Goal: Information Seeking & Learning: Check status

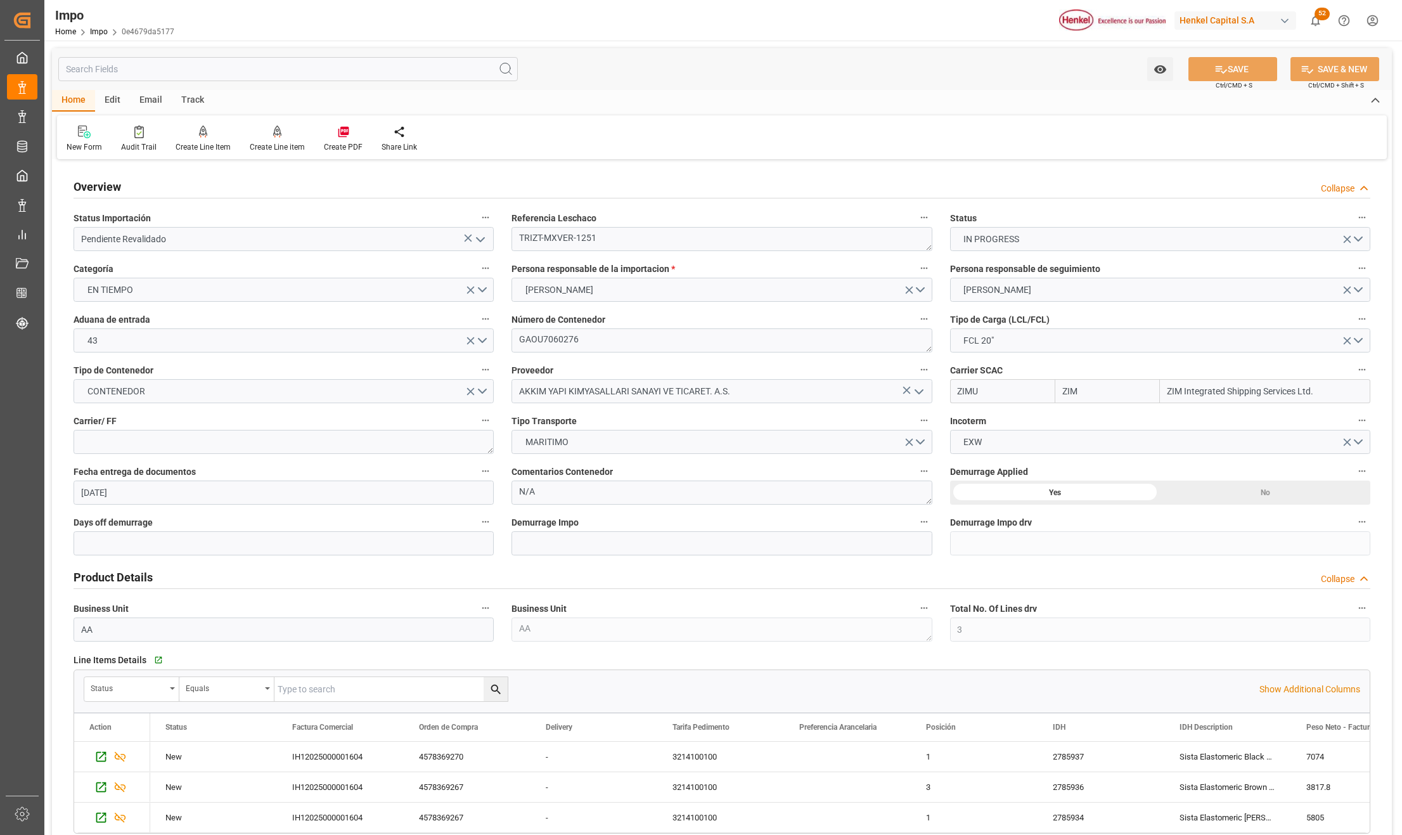
scroll to position [973, 0]
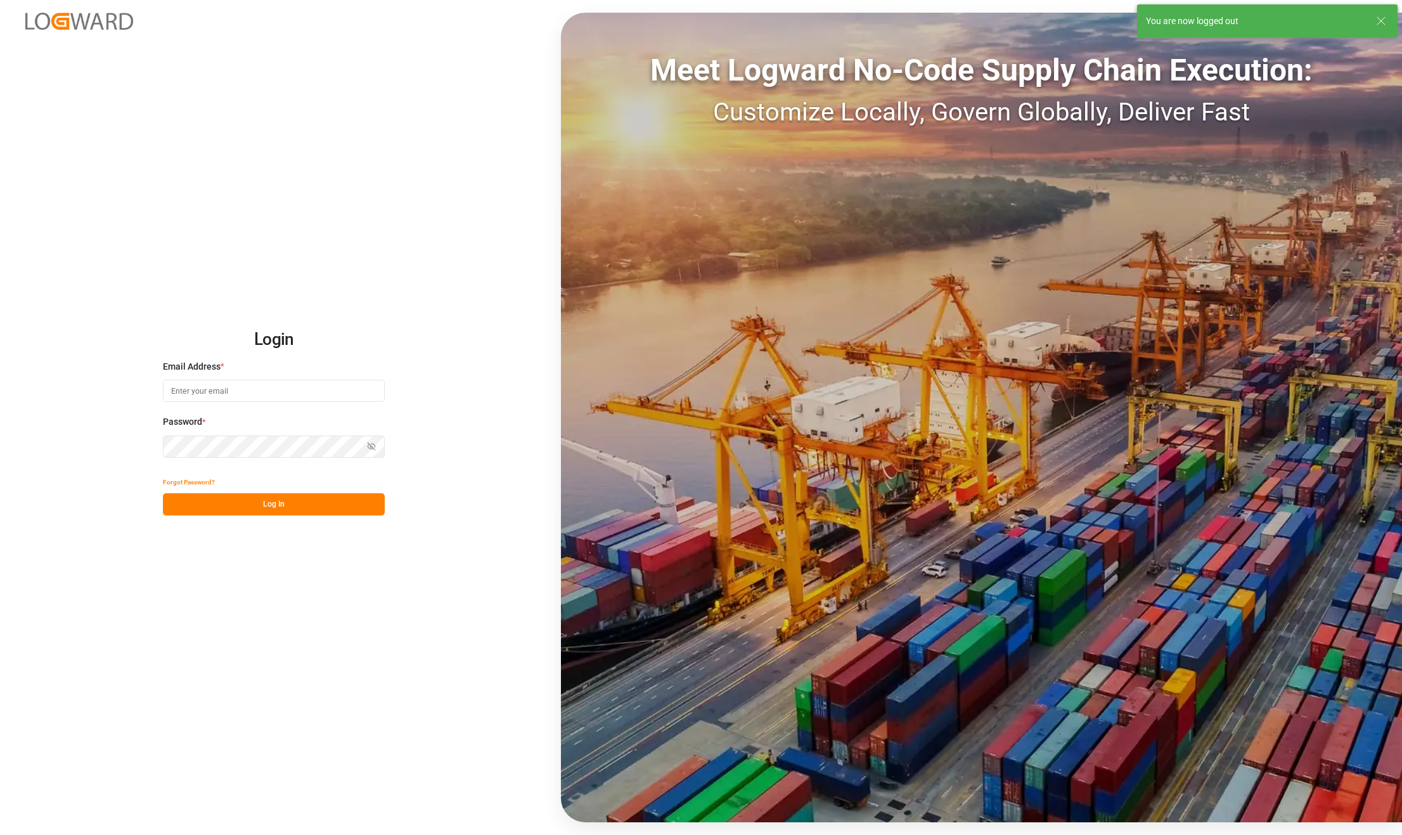
type input "karla.chavez@leschaco.com"
drag, startPoint x: 307, startPoint y: 506, endPoint x: 0, endPoint y: 145, distance: 473.8
click at [307, 506] on button "Log In" at bounding box center [274, 504] width 222 height 22
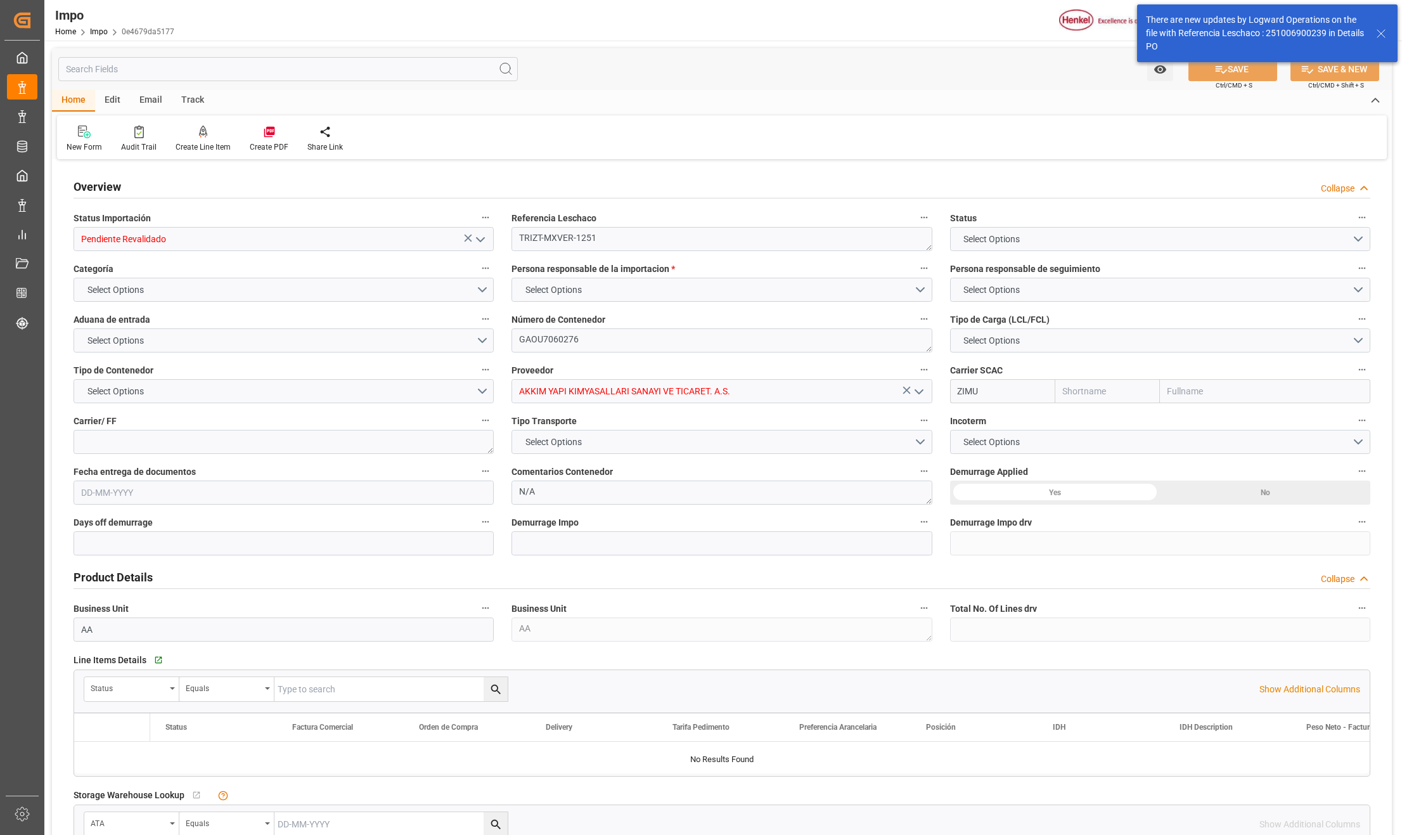
type input "Pendiente Revalidado"
type textarea "TRIZT-MXVER-1251"
type textarea "GAOU7060276"
type input "AKKIM YAPI KIMYASALLARI SANAYI VE TICARET. A.S."
type input "ZIMU"
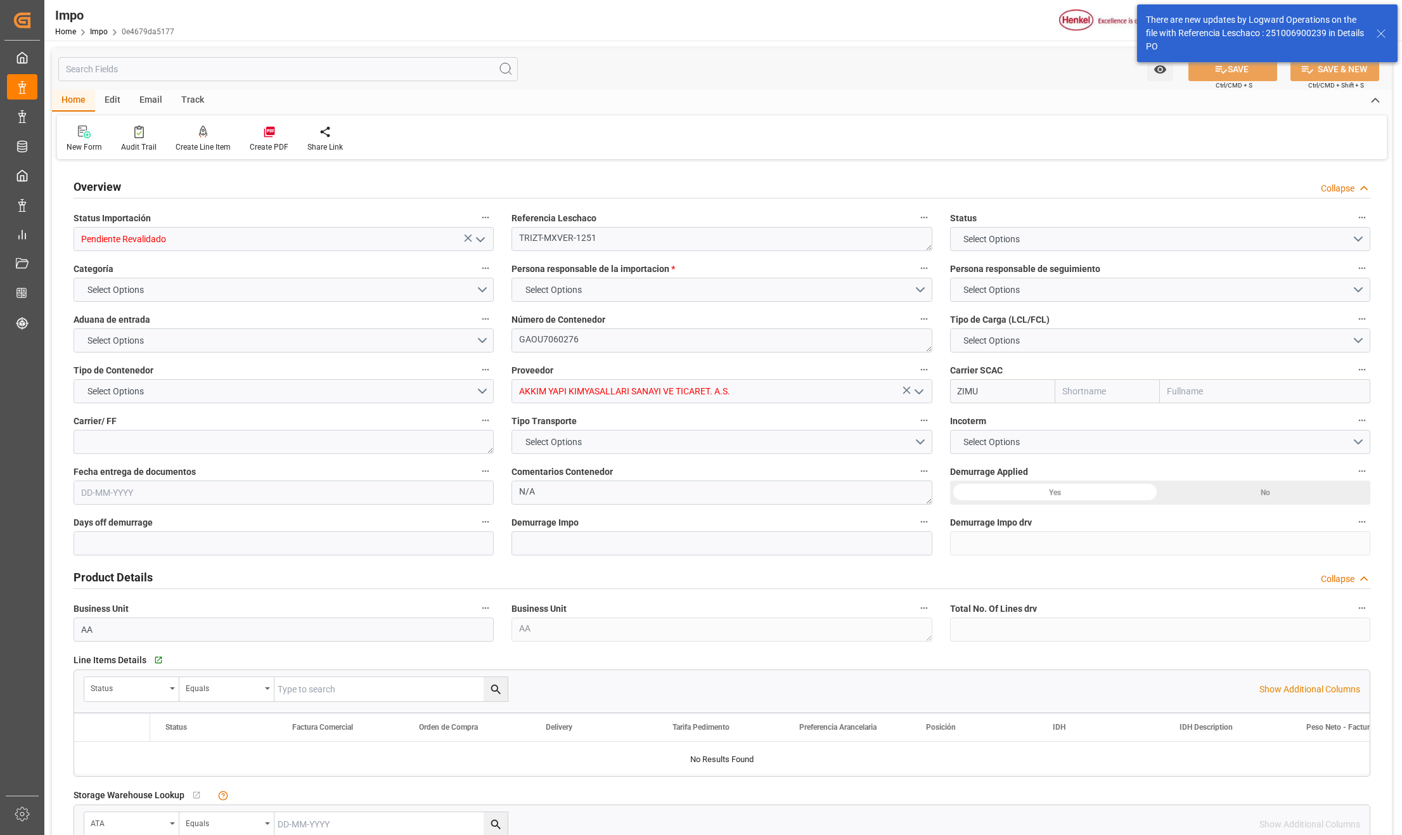
type textarea "N/A"
type input "AA"
type textarea "AA"
type input "ZIM"
type input "ZIM Integrated Shipping Services Ltd."
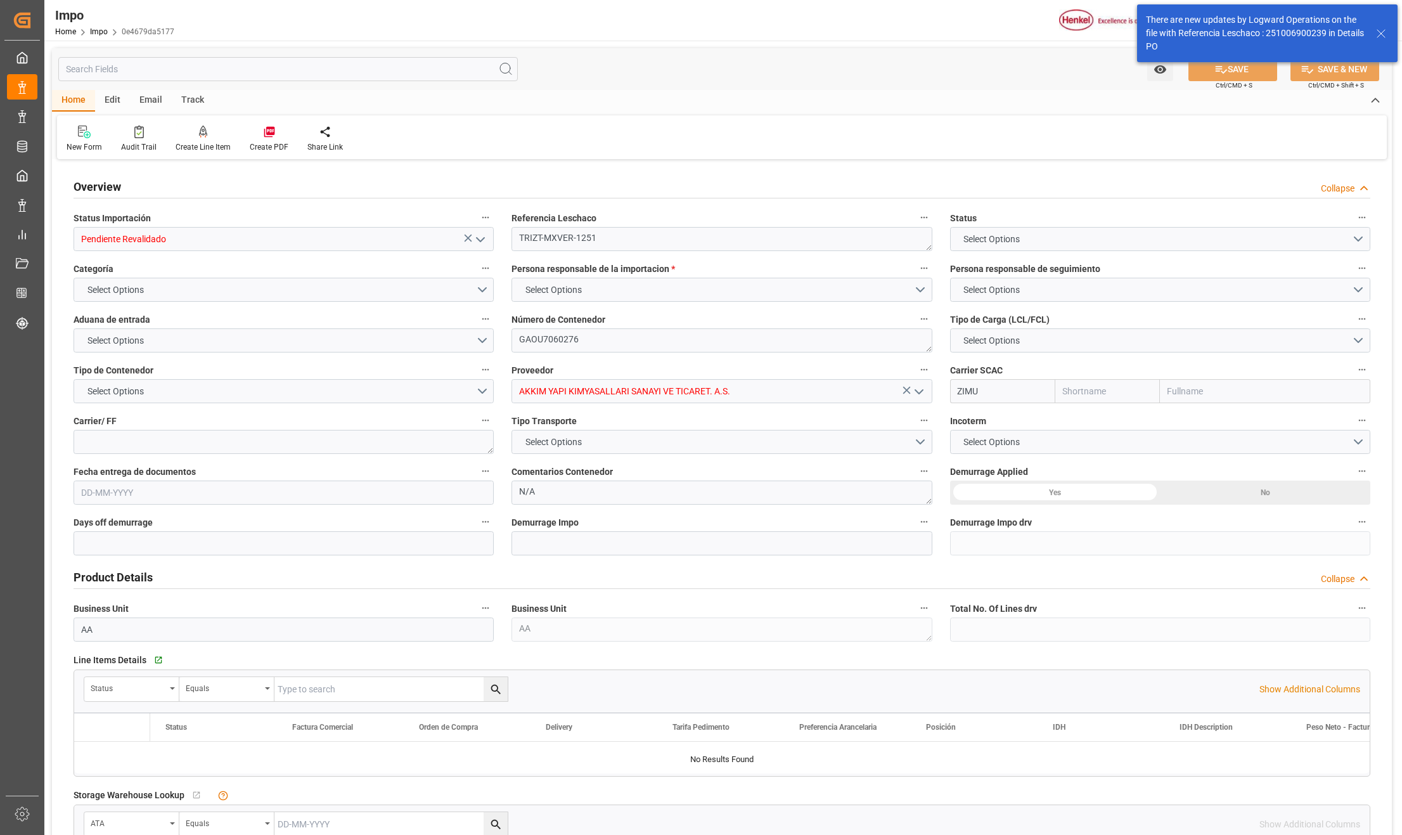
type input "3"
type input "31"
type input "12"
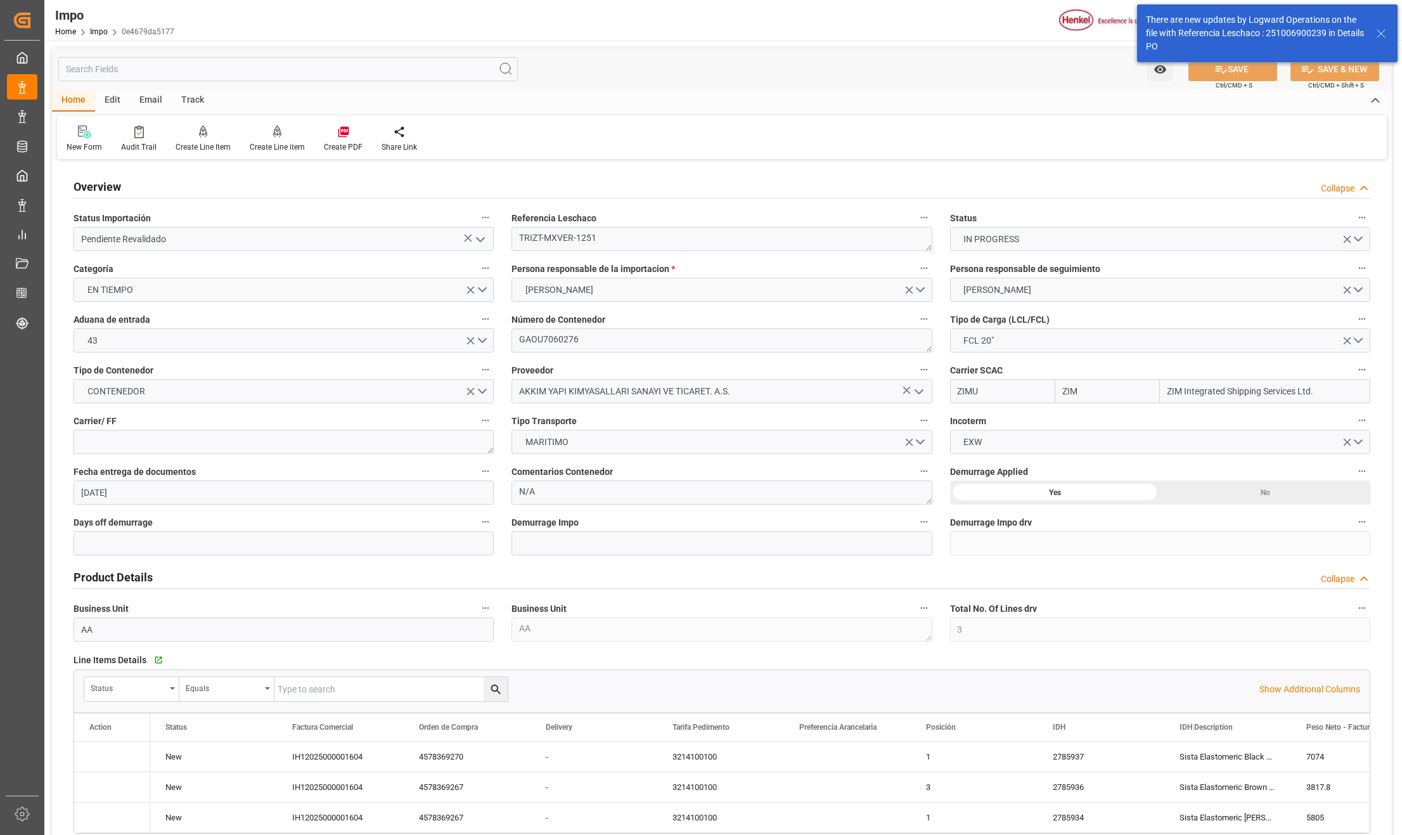
type input "12-09-2025"
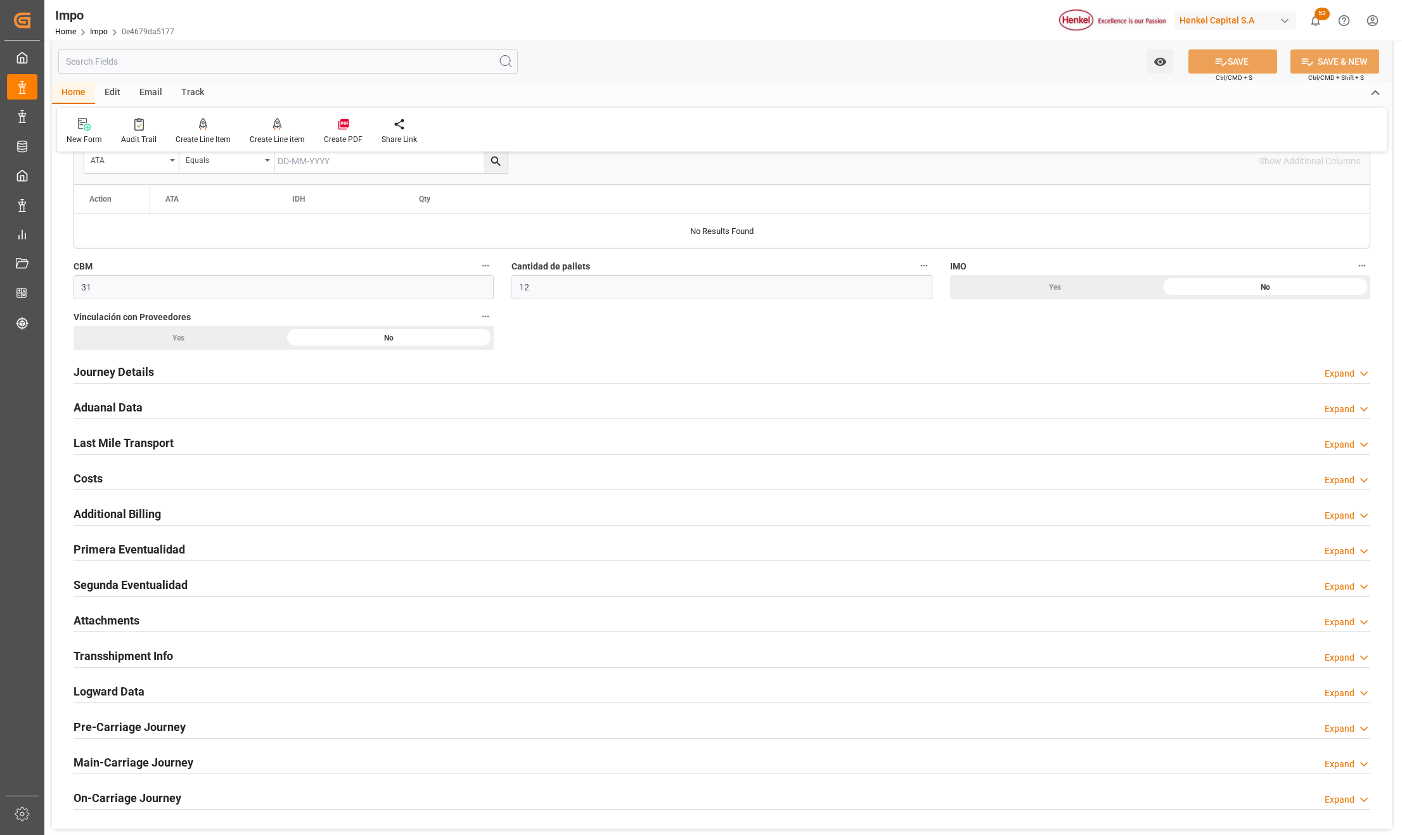
scroll to position [760, 0]
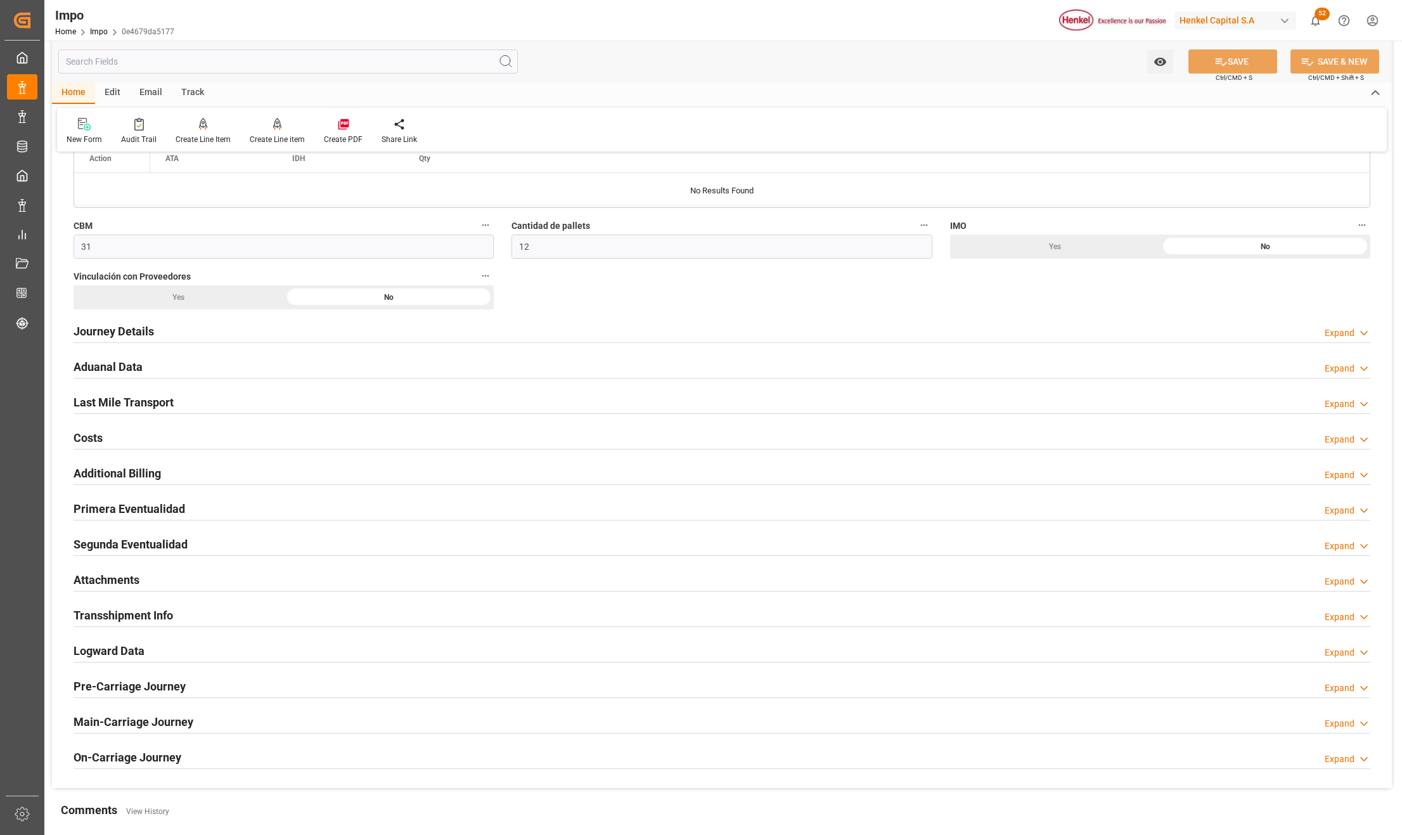
drag, startPoint x: 123, startPoint y: 586, endPoint x: 304, endPoint y: 634, distance: 187.5
click at [123, 586] on h2 "Attachments" at bounding box center [107, 579] width 66 height 17
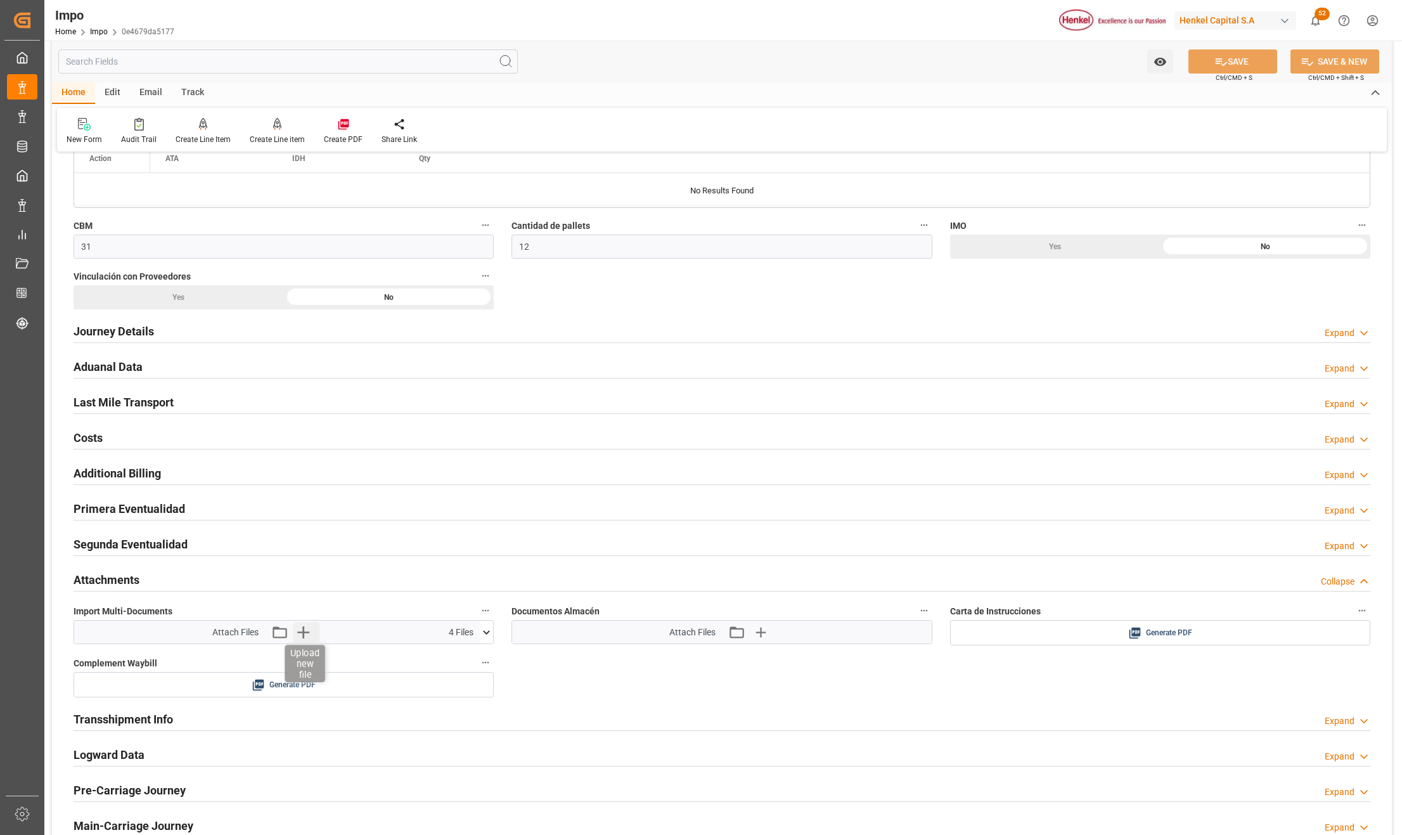
click at [307, 640] on icon "button" at bounding box center [303, 632] width 20 height 20
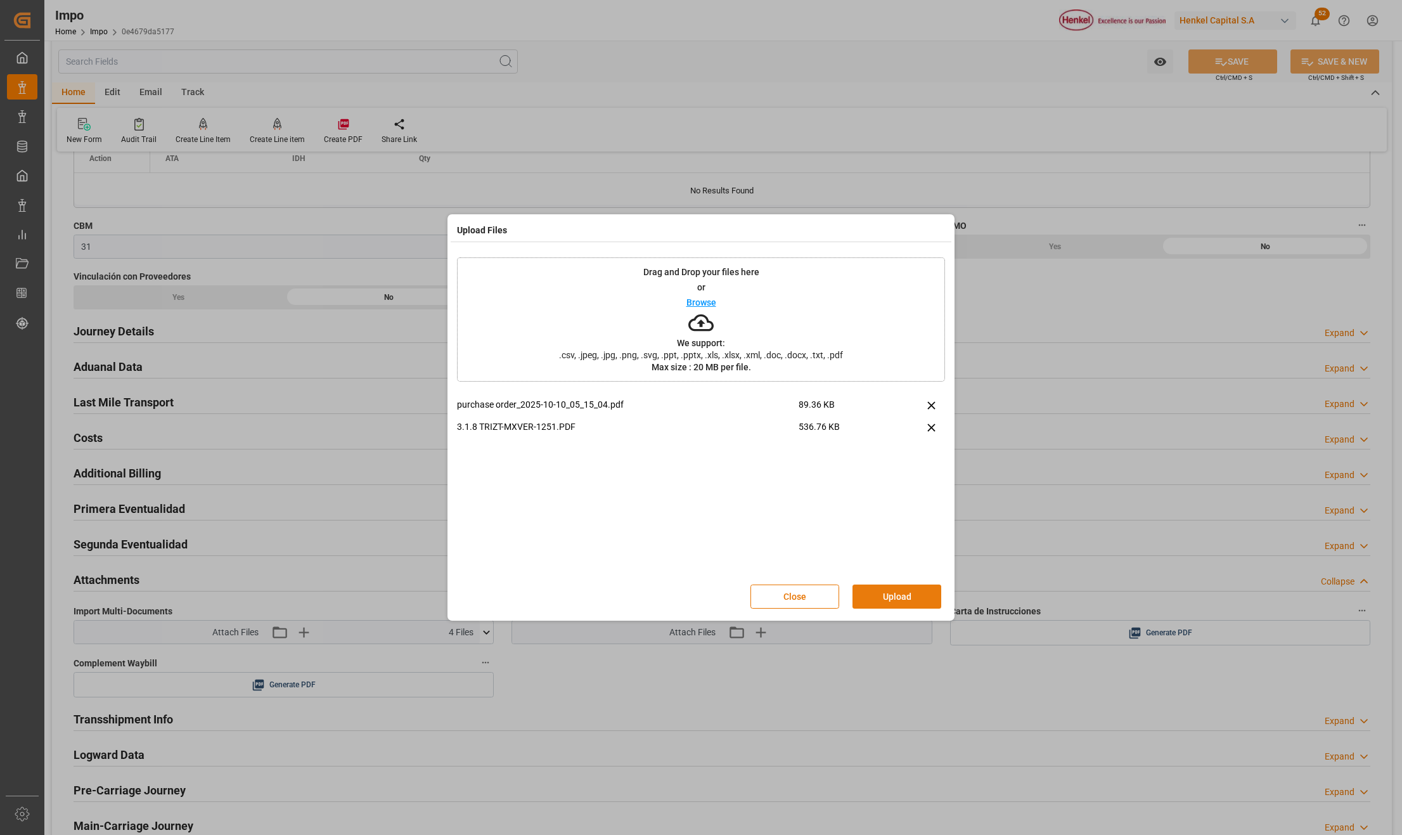
click at [911, 596] on button "Upload" at bounding box center [896, 596] width 89 height 24
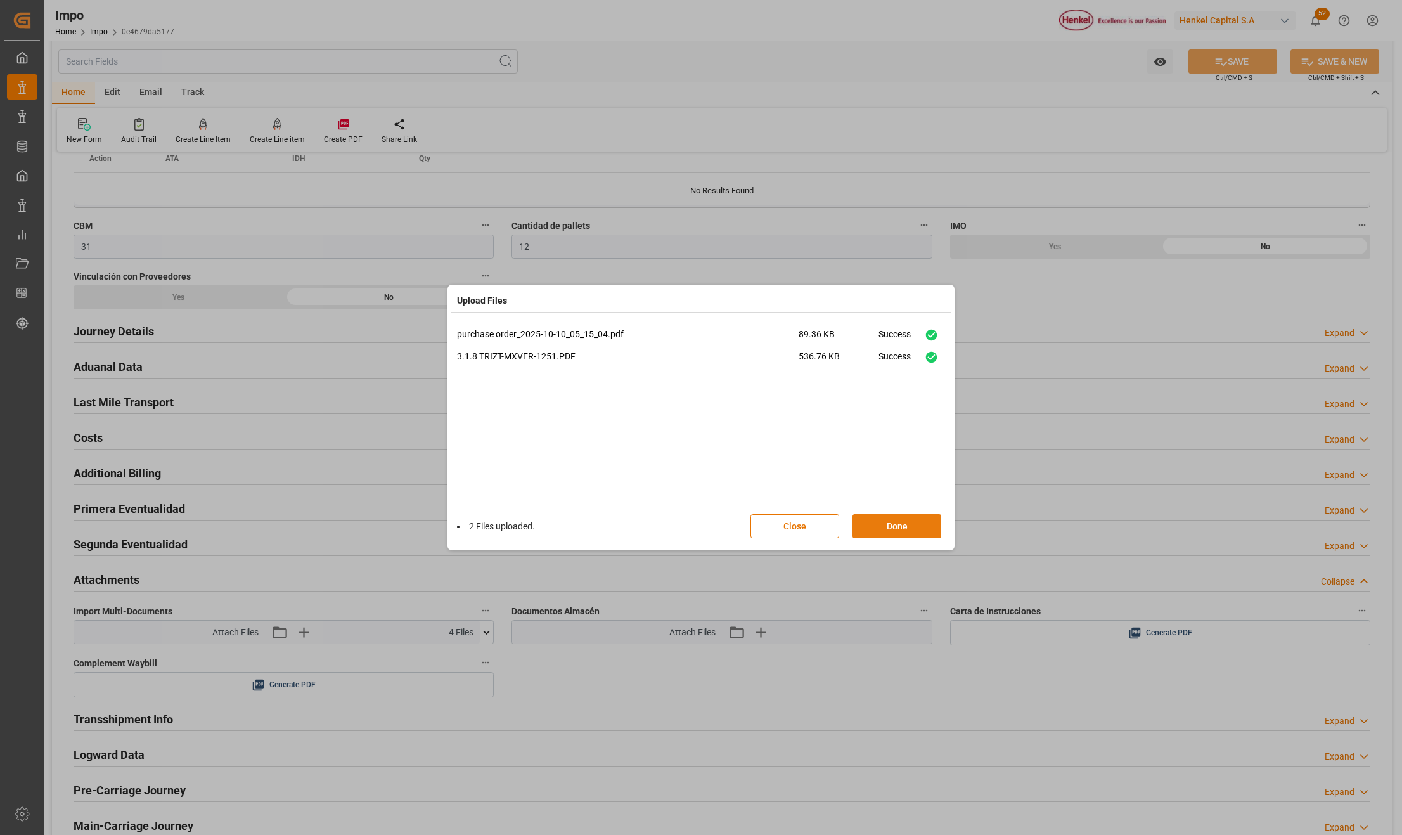
click at [898, 526] on button "Done" at bounding box center [896, 526] width 89 height 24
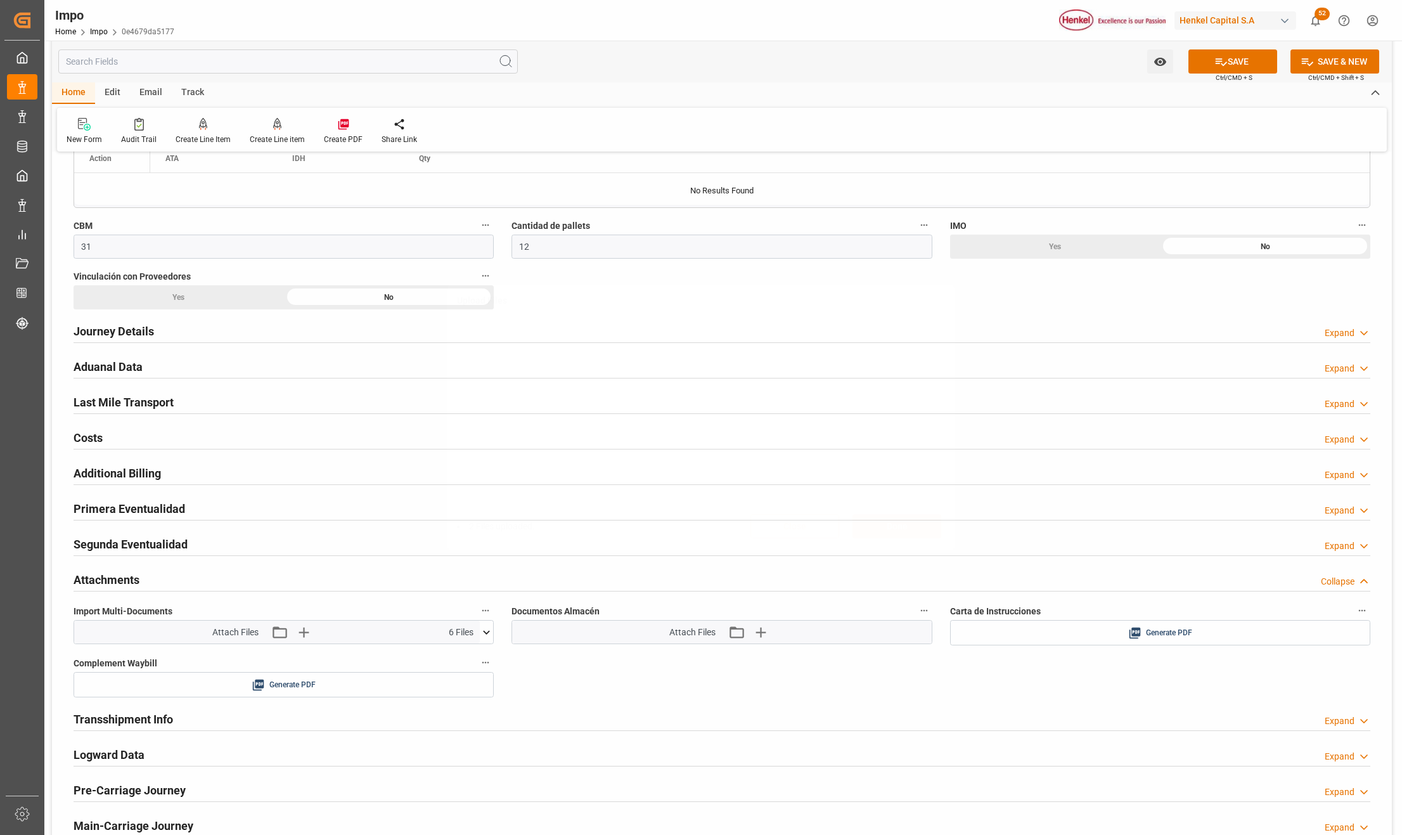
click at [1243, 61] on button "SAVE" at bounding box center [1232, 61] width 89 height 24
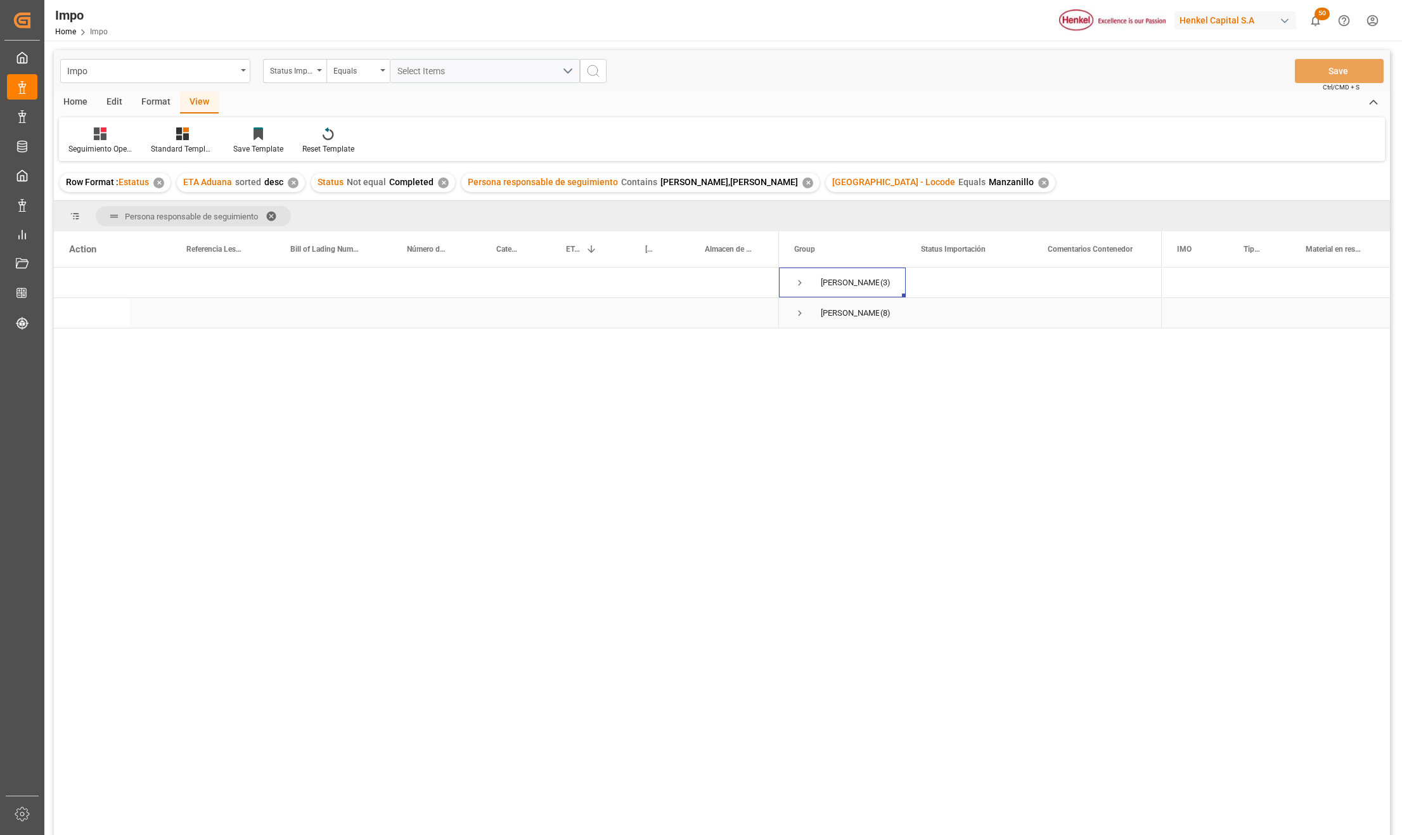
click at [801, 312] on span "Press SPACE to select this row." at bounding box center [799, 312] width 11 height 11
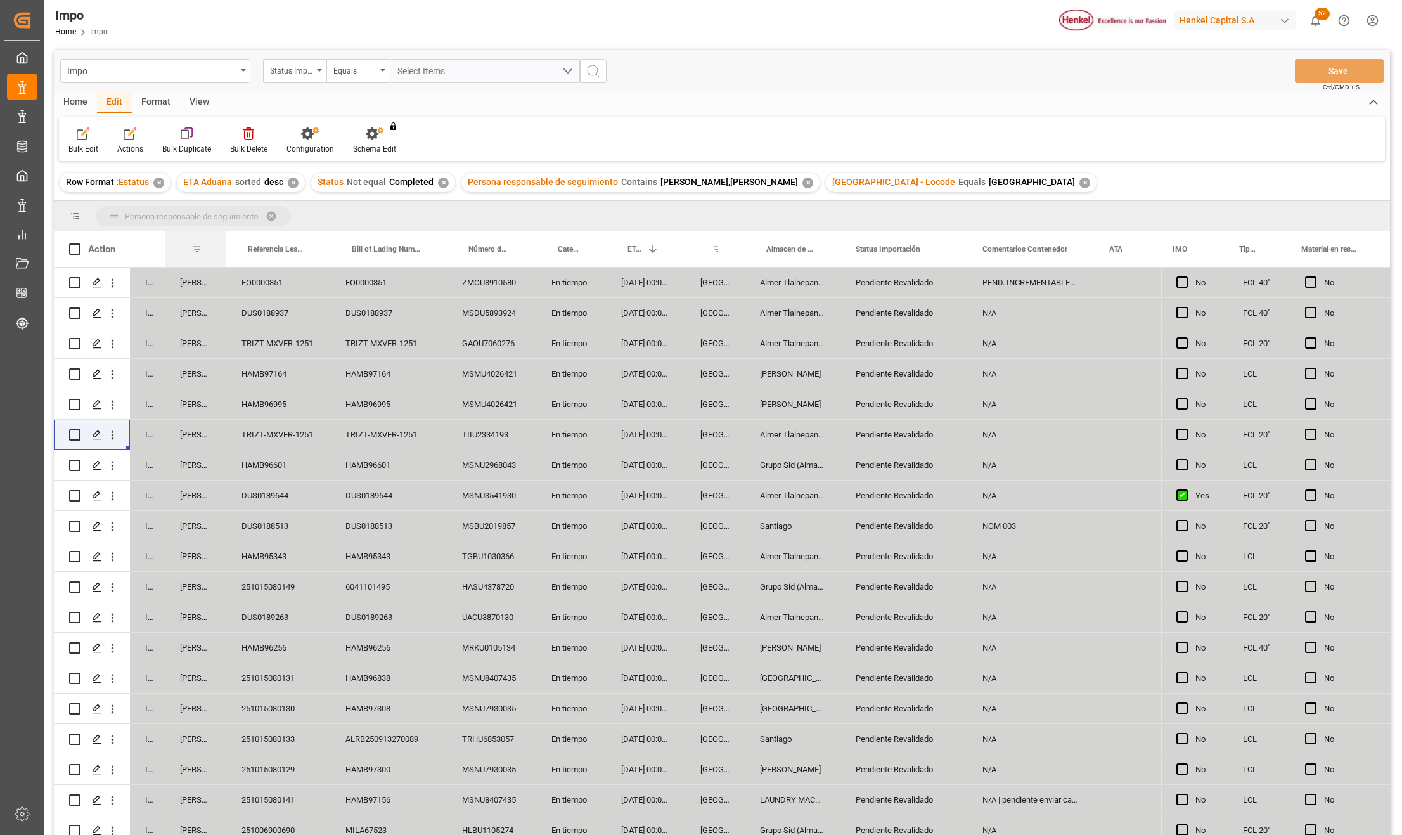
drag, startPoint x: 191, startPoint y: 246, endPoint x: 194, endPoint y: 224, distance: 22.4
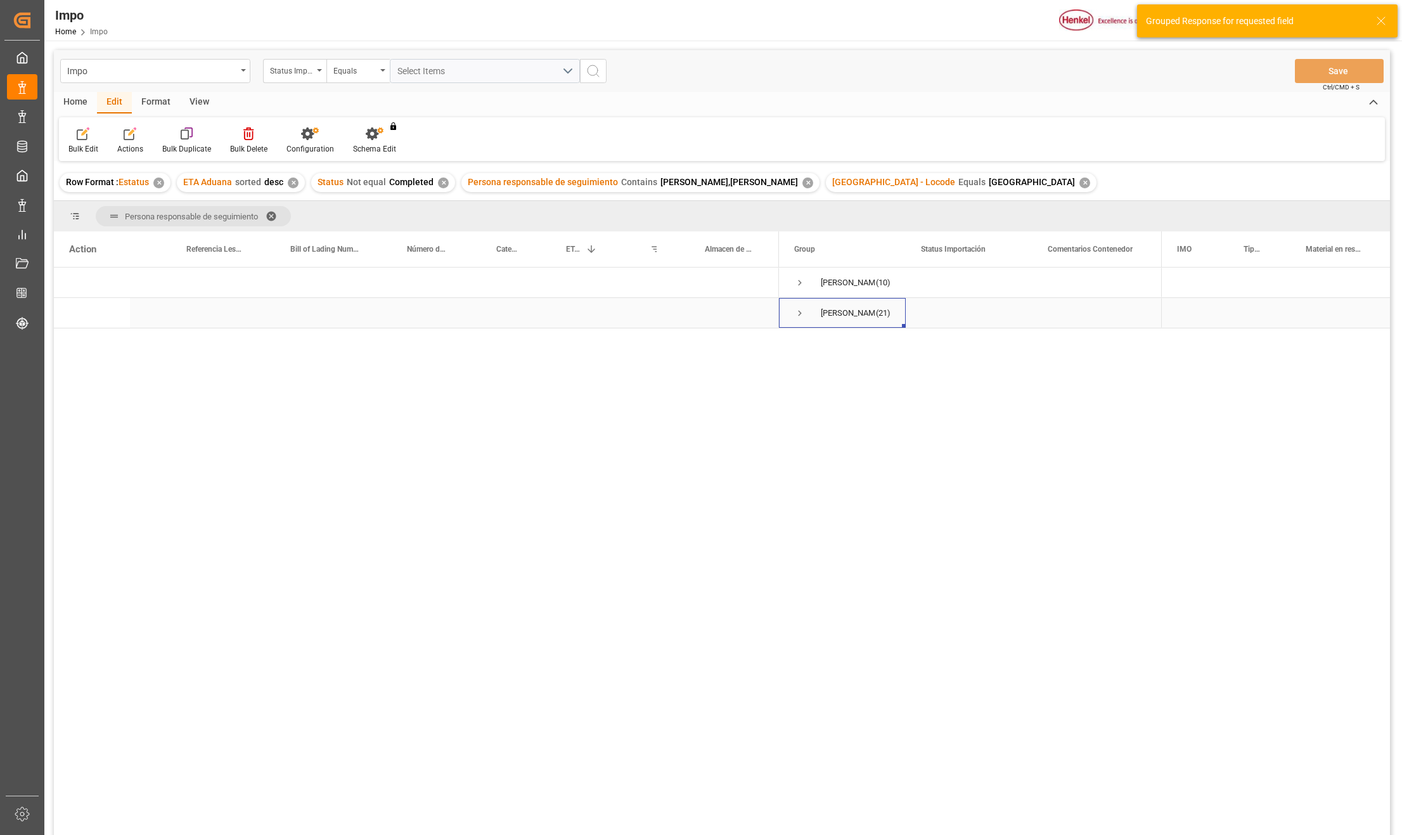
click at [798, 309] on span "Press SPACE to select this row." at bounding box center [799, 312] width 11 height 11
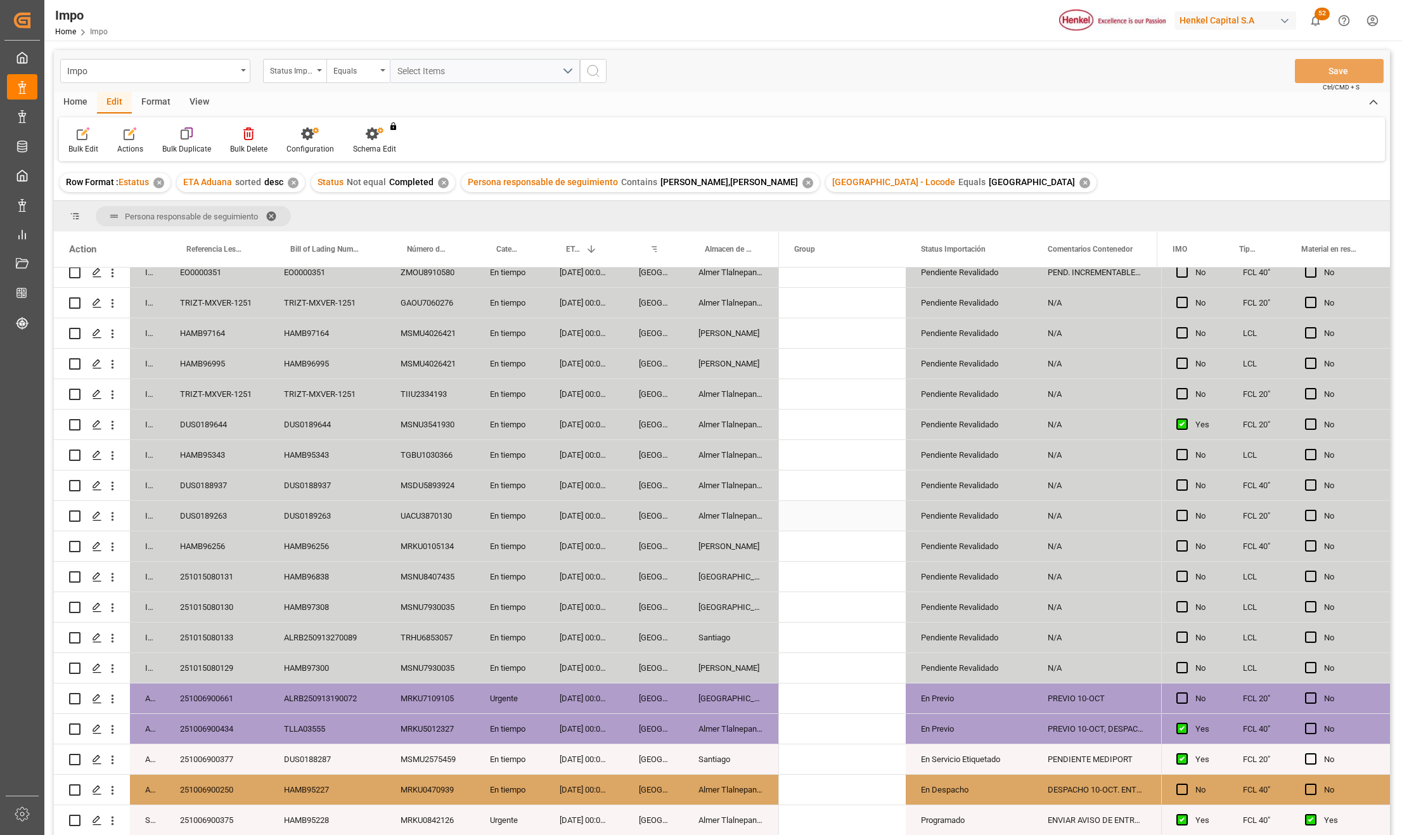
scroll to position [84, 0]
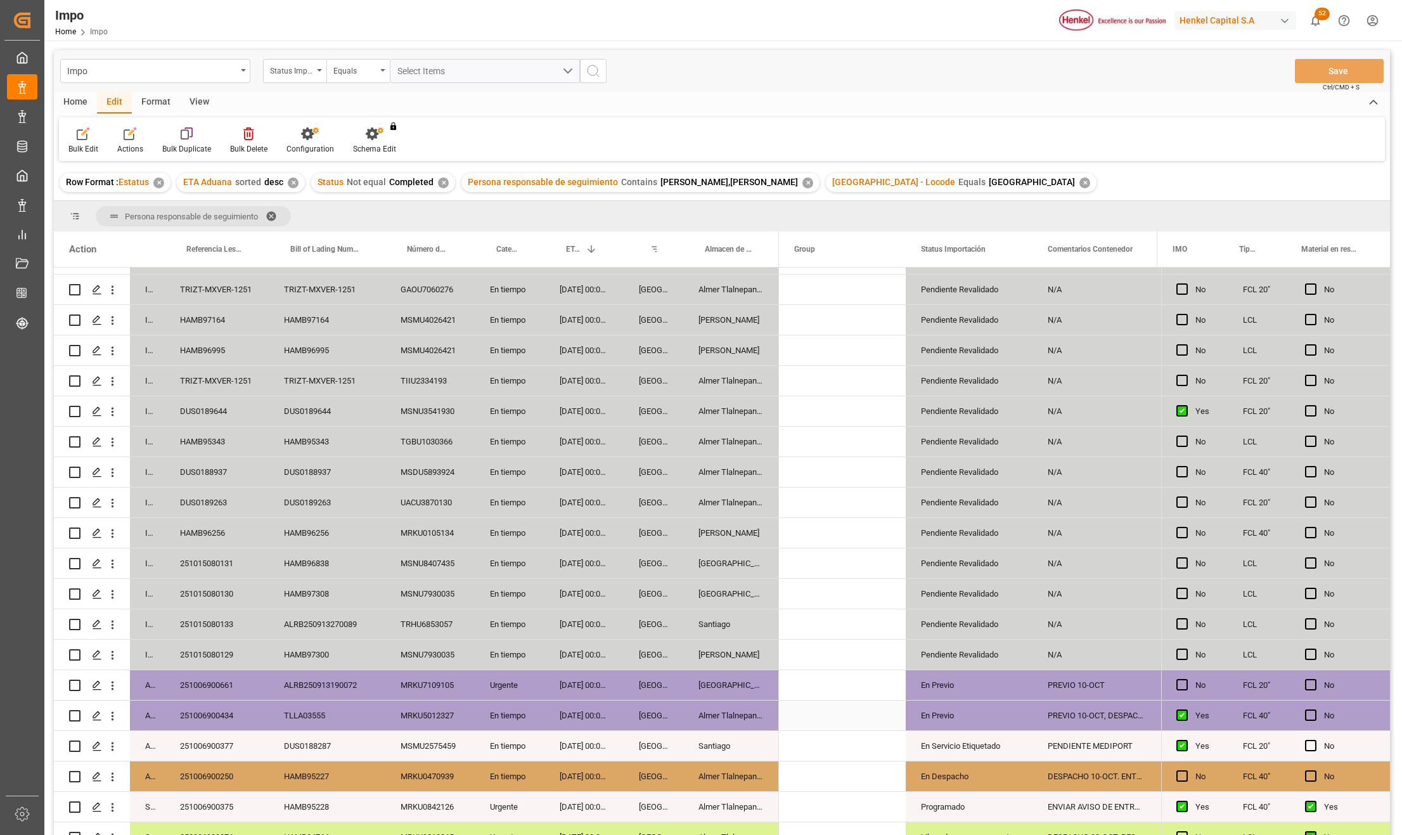
click at [990, 729] on div "En Previo" at bounding box center [969, 715] width 96 height 29
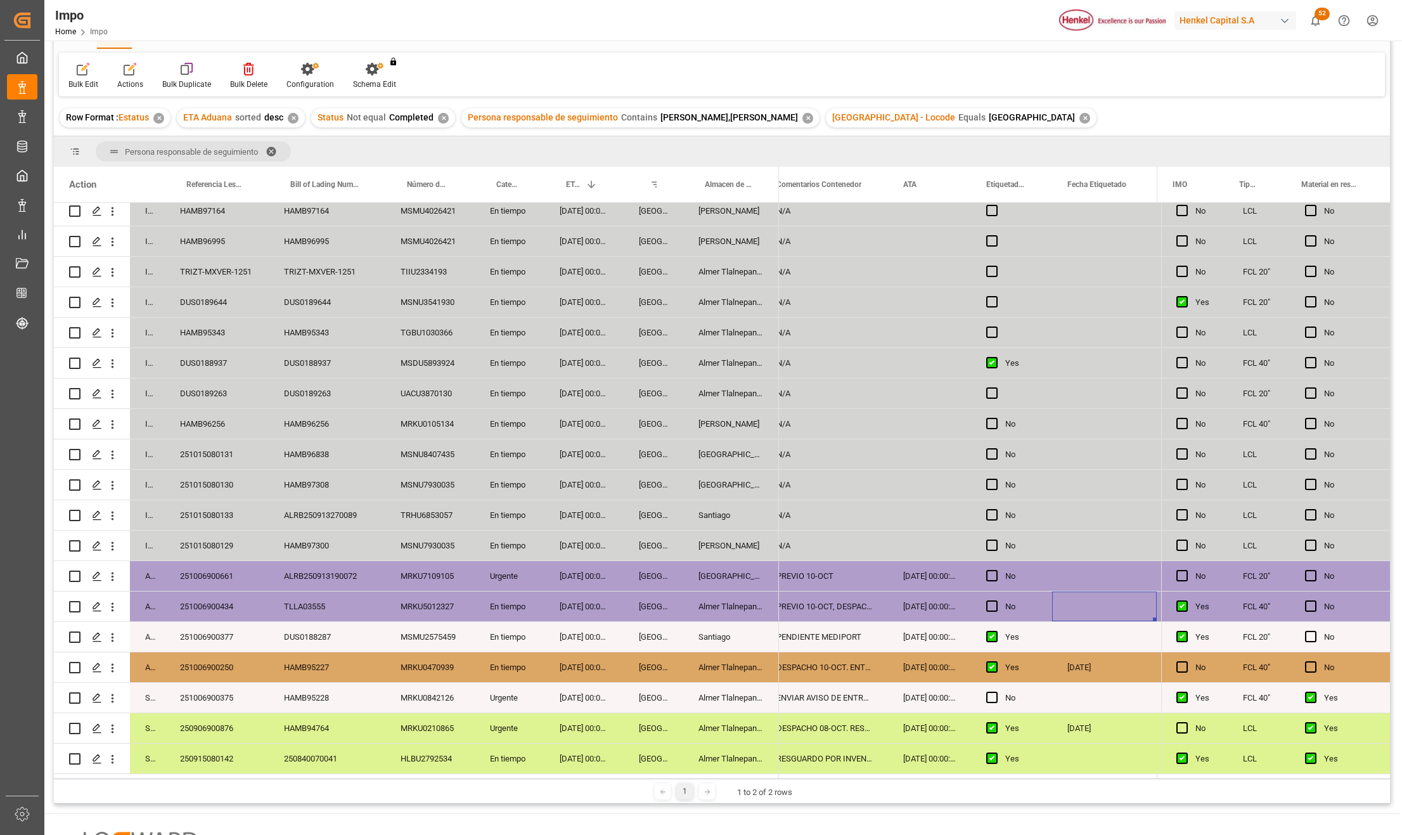
scroll to position [169, 0]
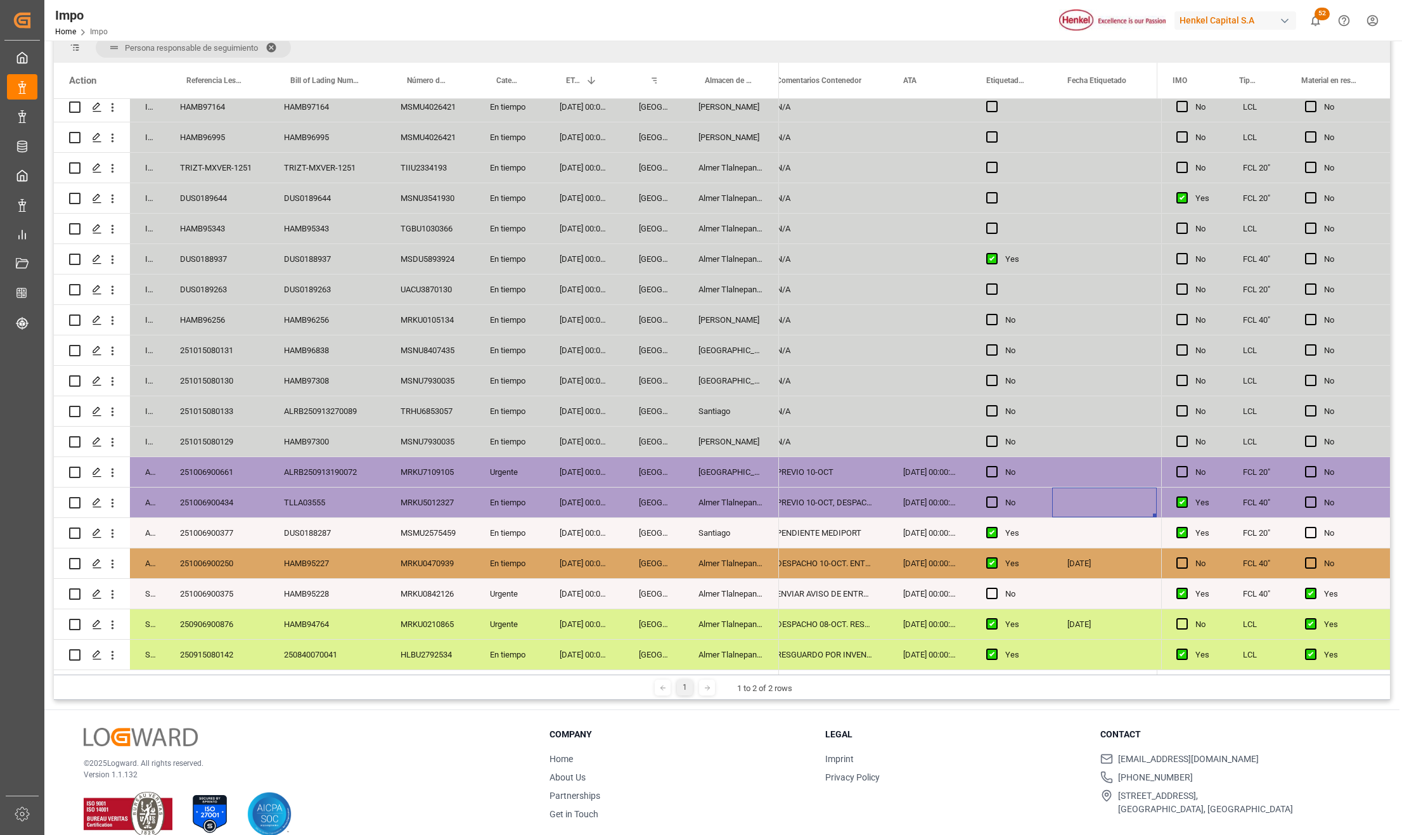
click at [1001, 528] on div "Press SPACE to select this row." at bounding box center [995, 532] width 19 height 29
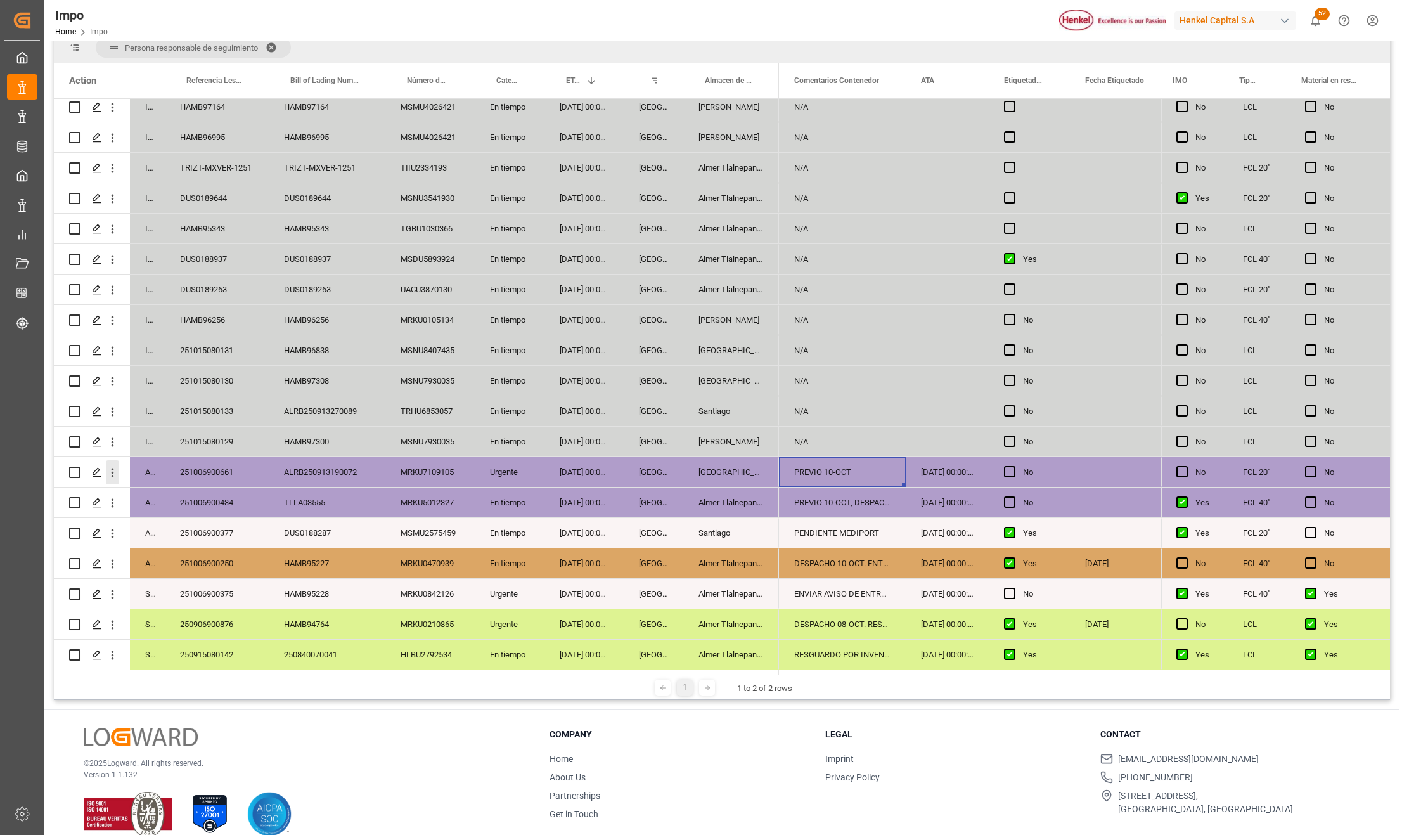
click at [115, 469] on icon "open menu" at bounding box center [112, 472] width 13 height 13
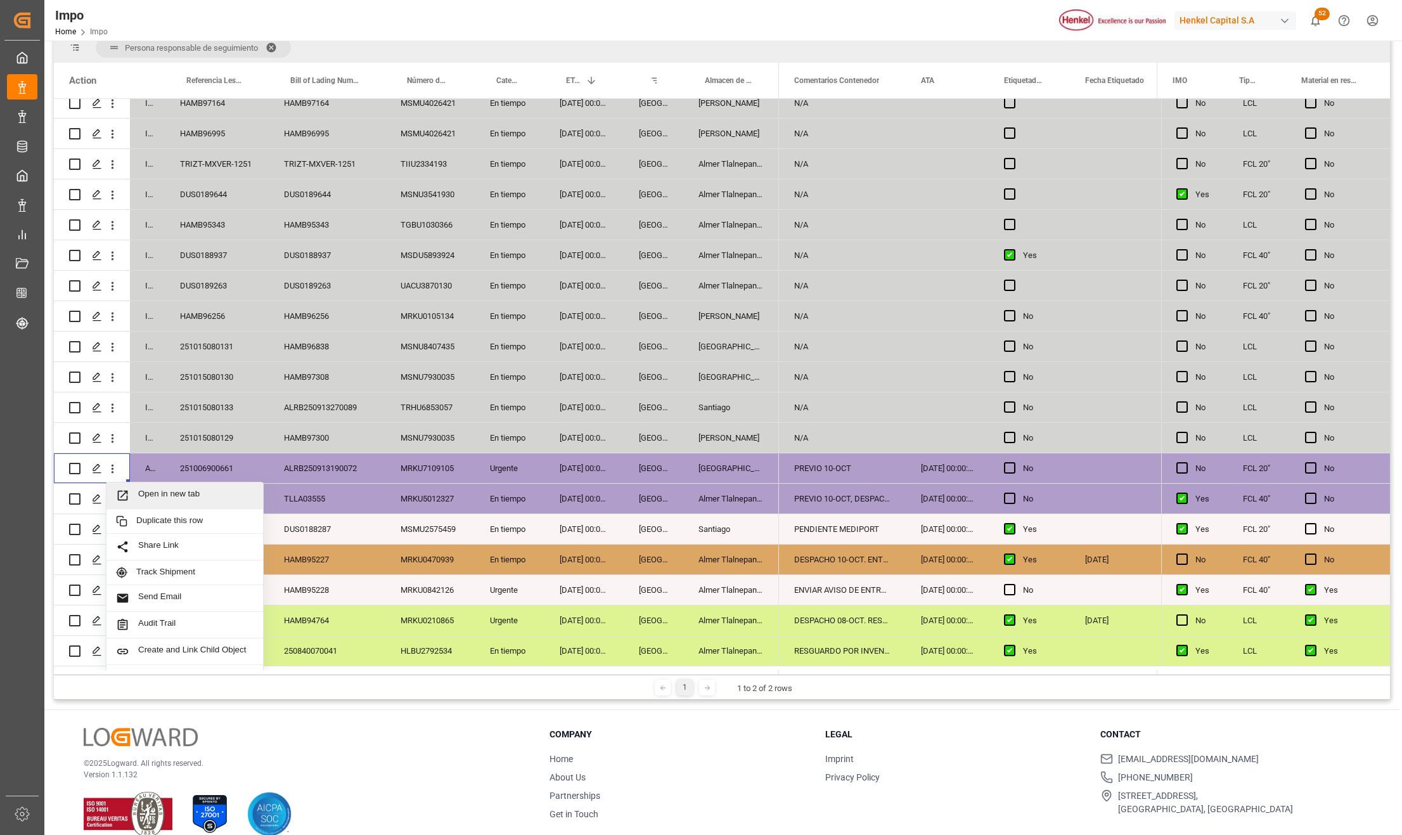
click at [135, 489] on span "Press SPACE to select this row." at bounding box center [127, 495] width 22 height 13
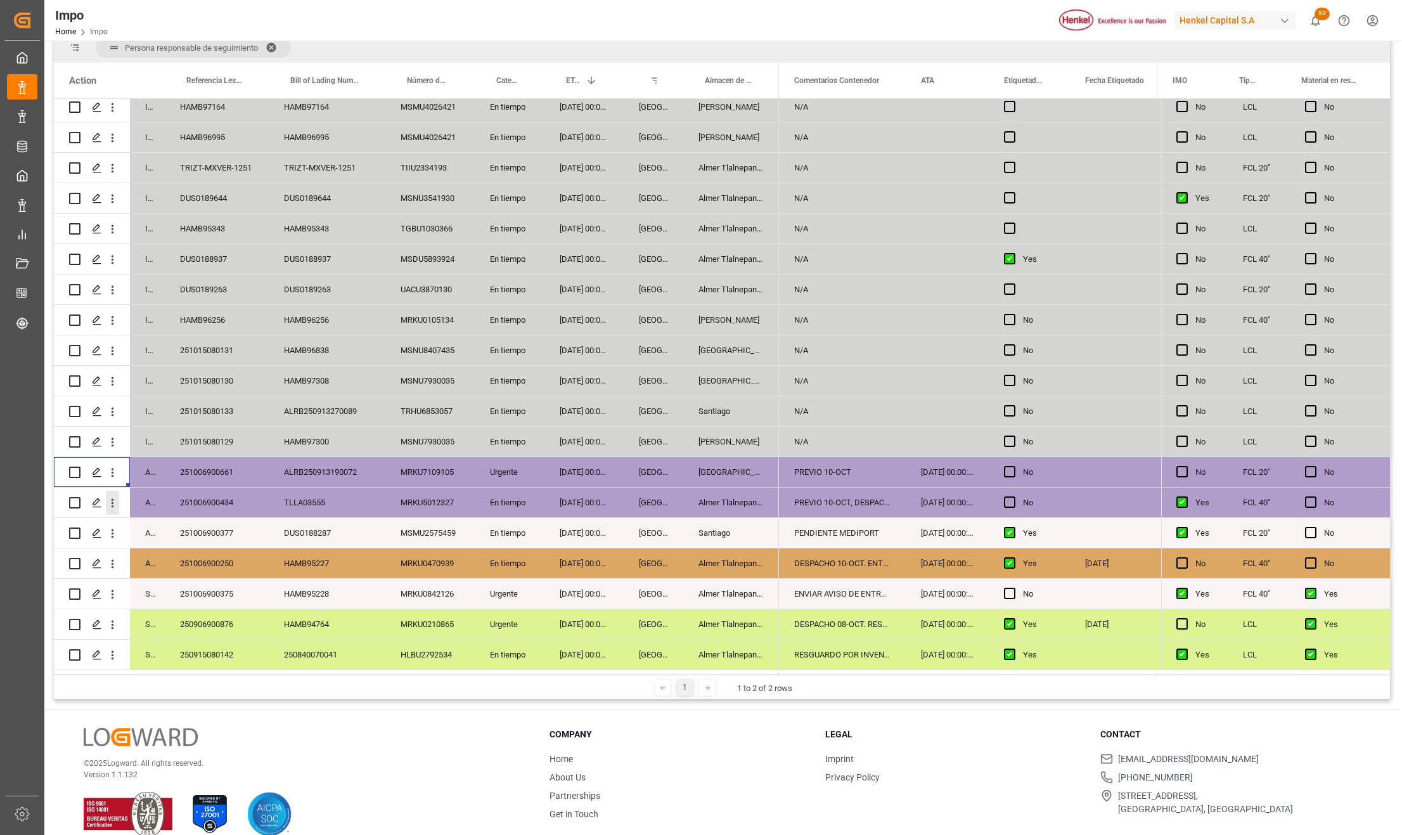
click at [110, 497] on icon "open menu" at bounding box center [112, 502] width 13 height 13
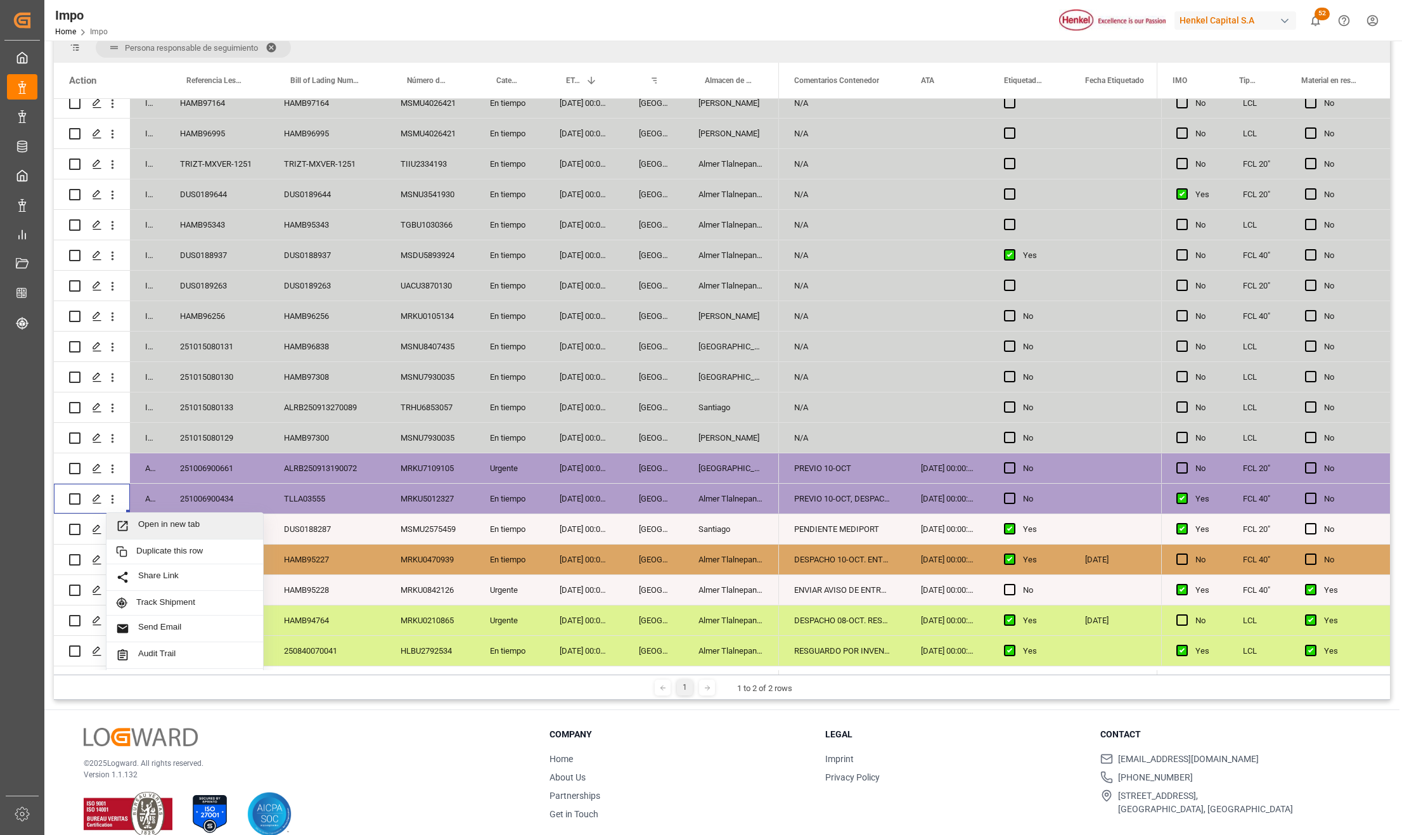
click at [123, 520] on icon "Press SPACE to select this row." at bounding box center [122, 525] width 13 height 13
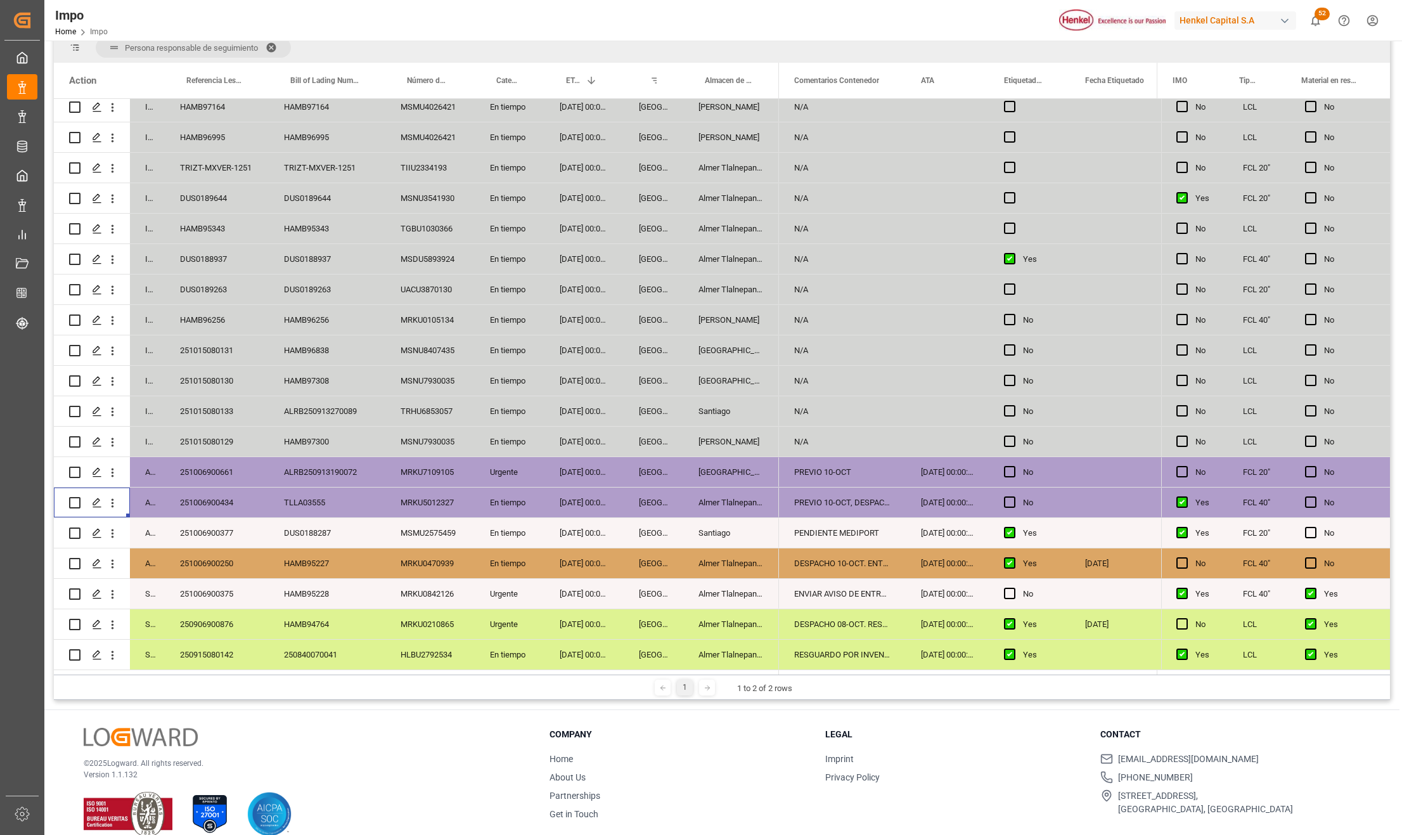
click at [309, 493] on div "TLLA03555" at bounding box center [327, 502] width 117 height 30
click at [327, 493] on div "TLLA03555" at bounding box center [327, 502] width 117 height 30
click at [113, 496] on icon "open menu" at bounding box center [112, 502] width 13 height 13
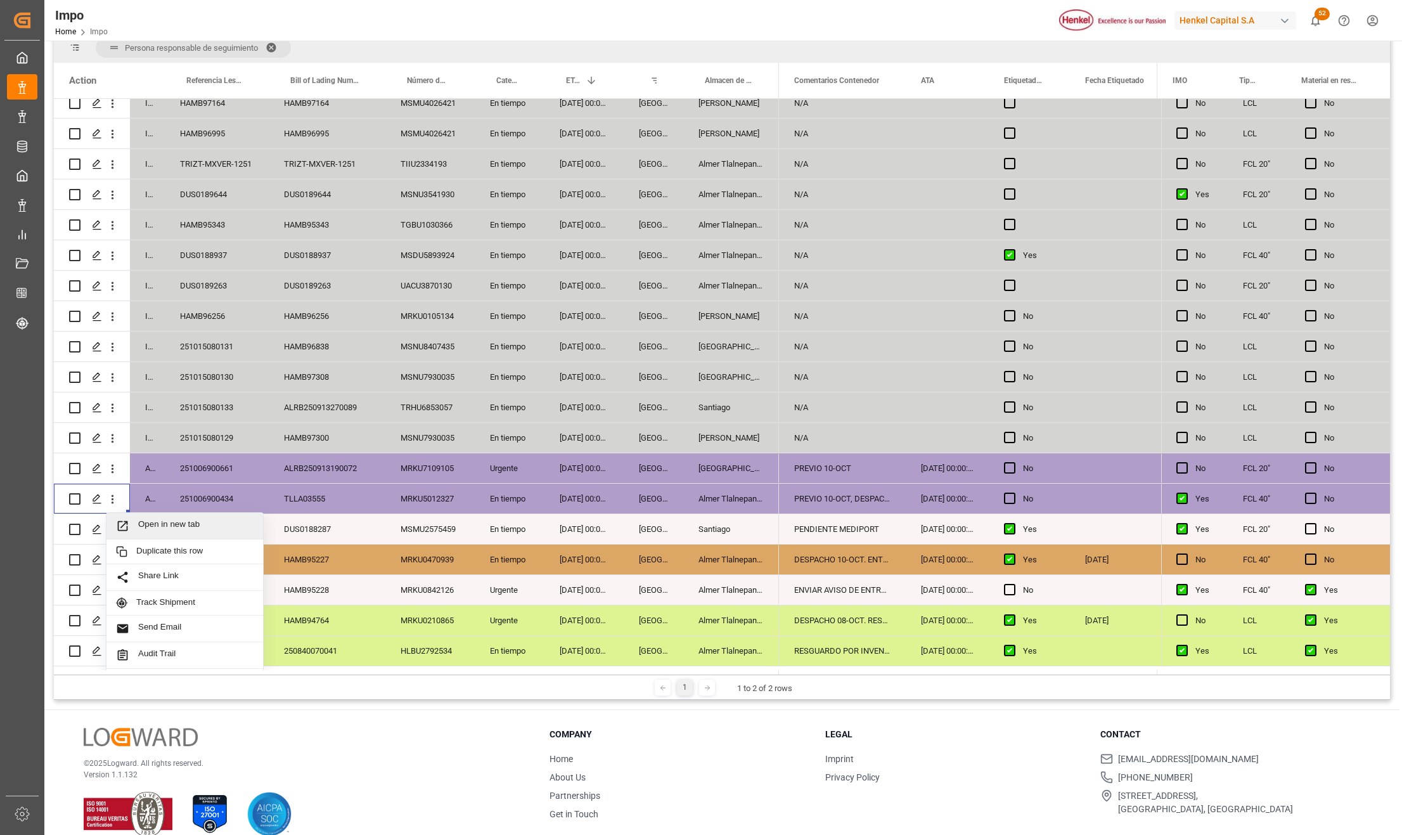
click at [133, 517] on div "Open in new tab" at bounding box center [184, 526] width 157 height 27
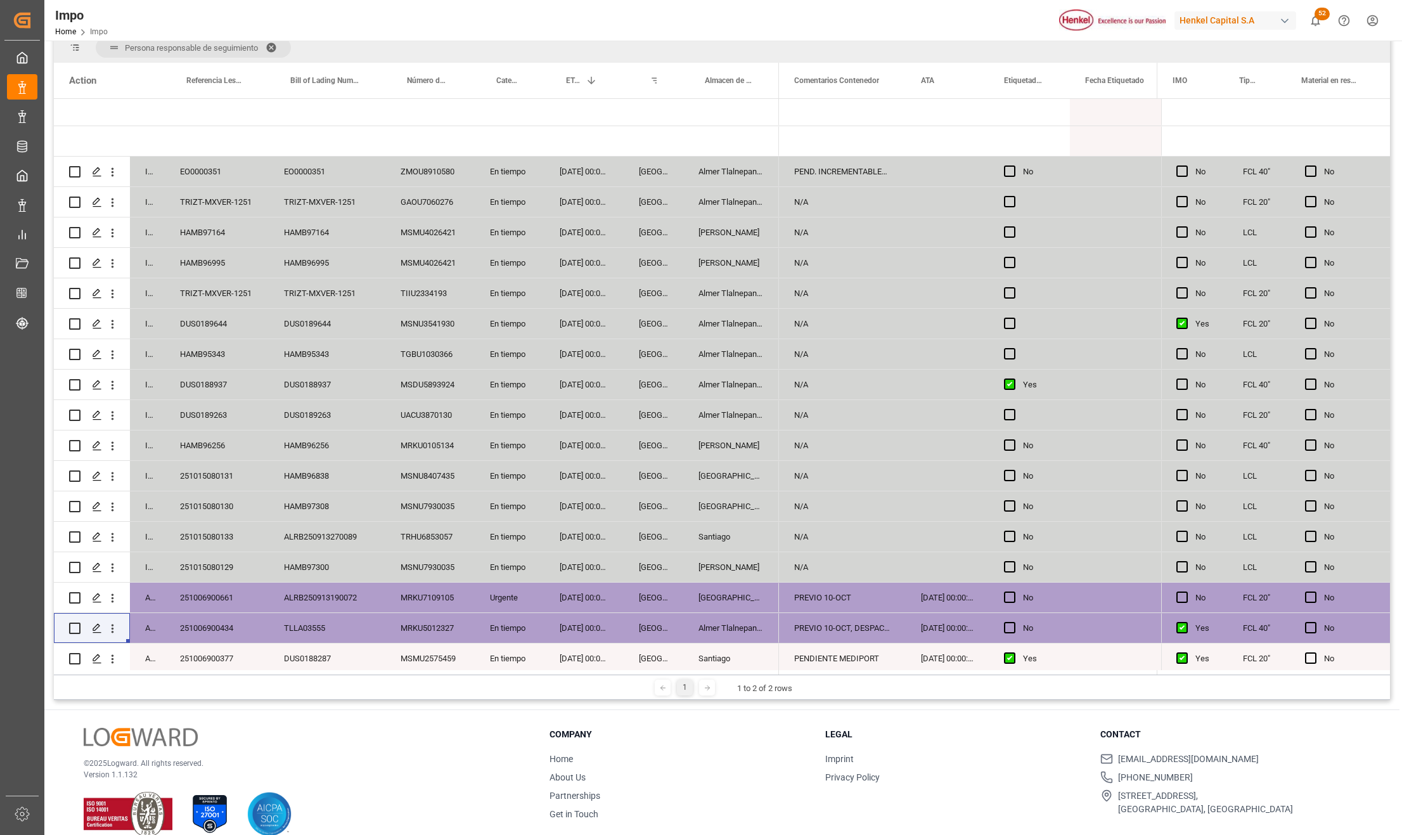
scroll to position [0, 0]
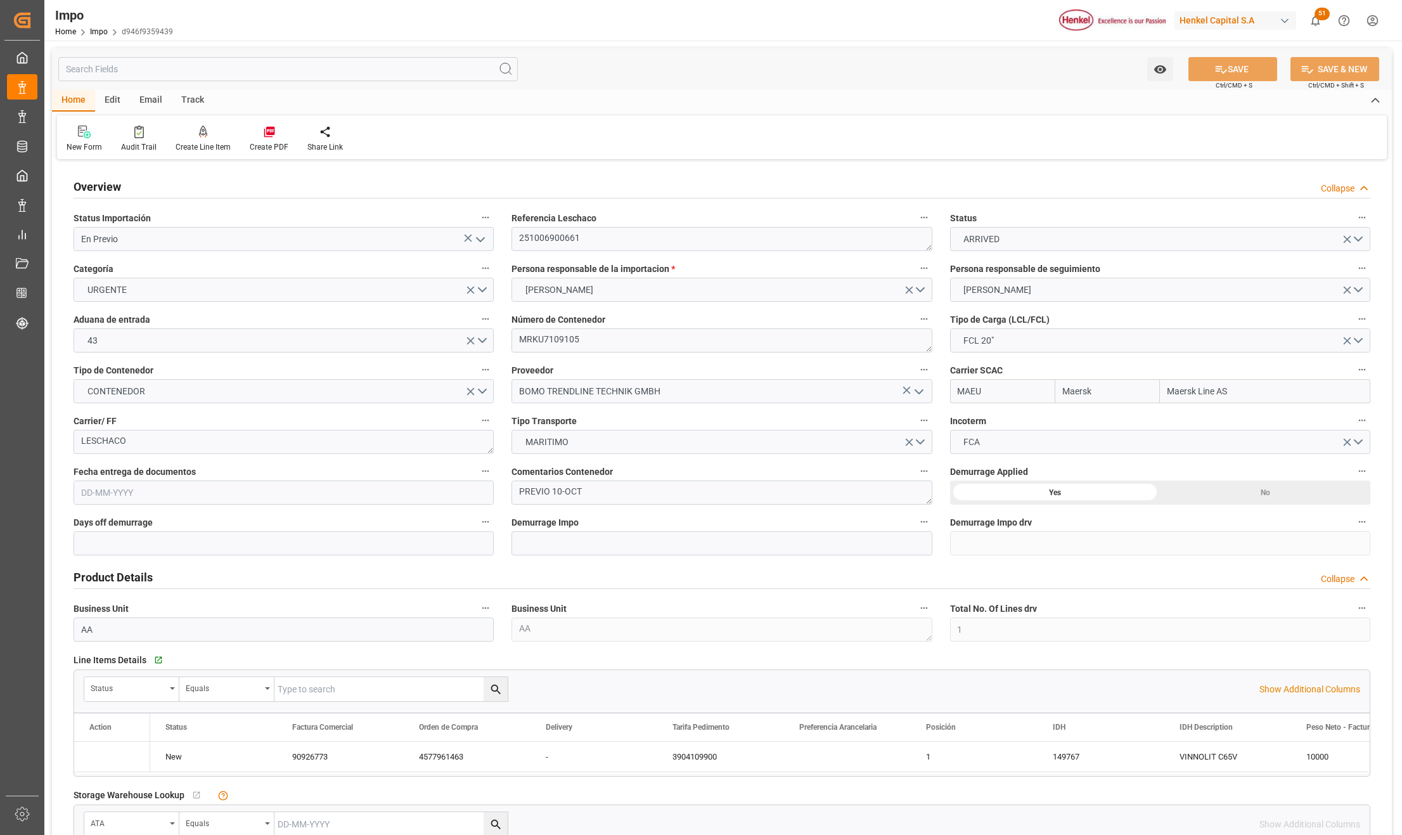
type input "Maersk"
type input "Maersk Line AS"
type input "1"
type input "10.264"
type input "8"
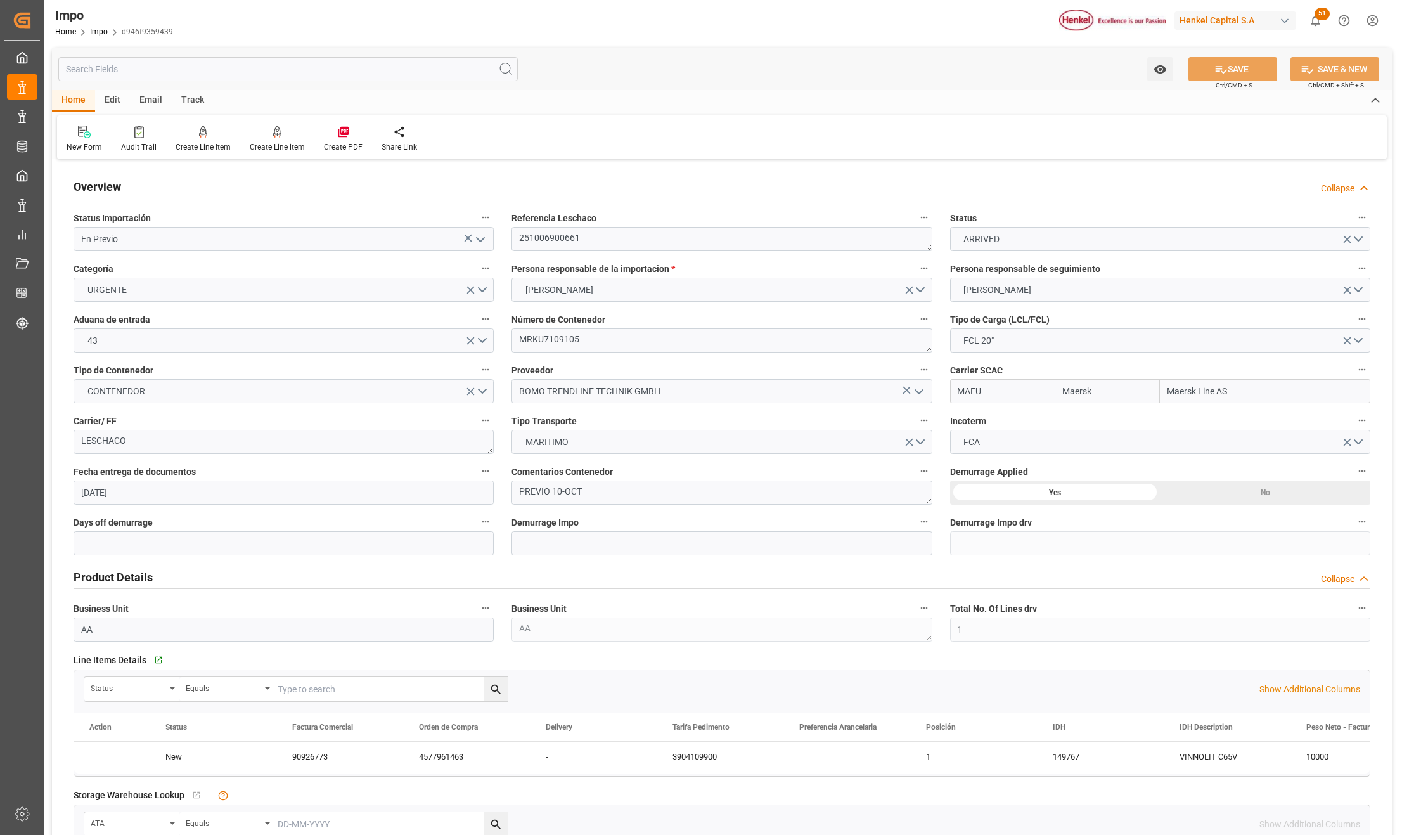
type input "[DATE]"
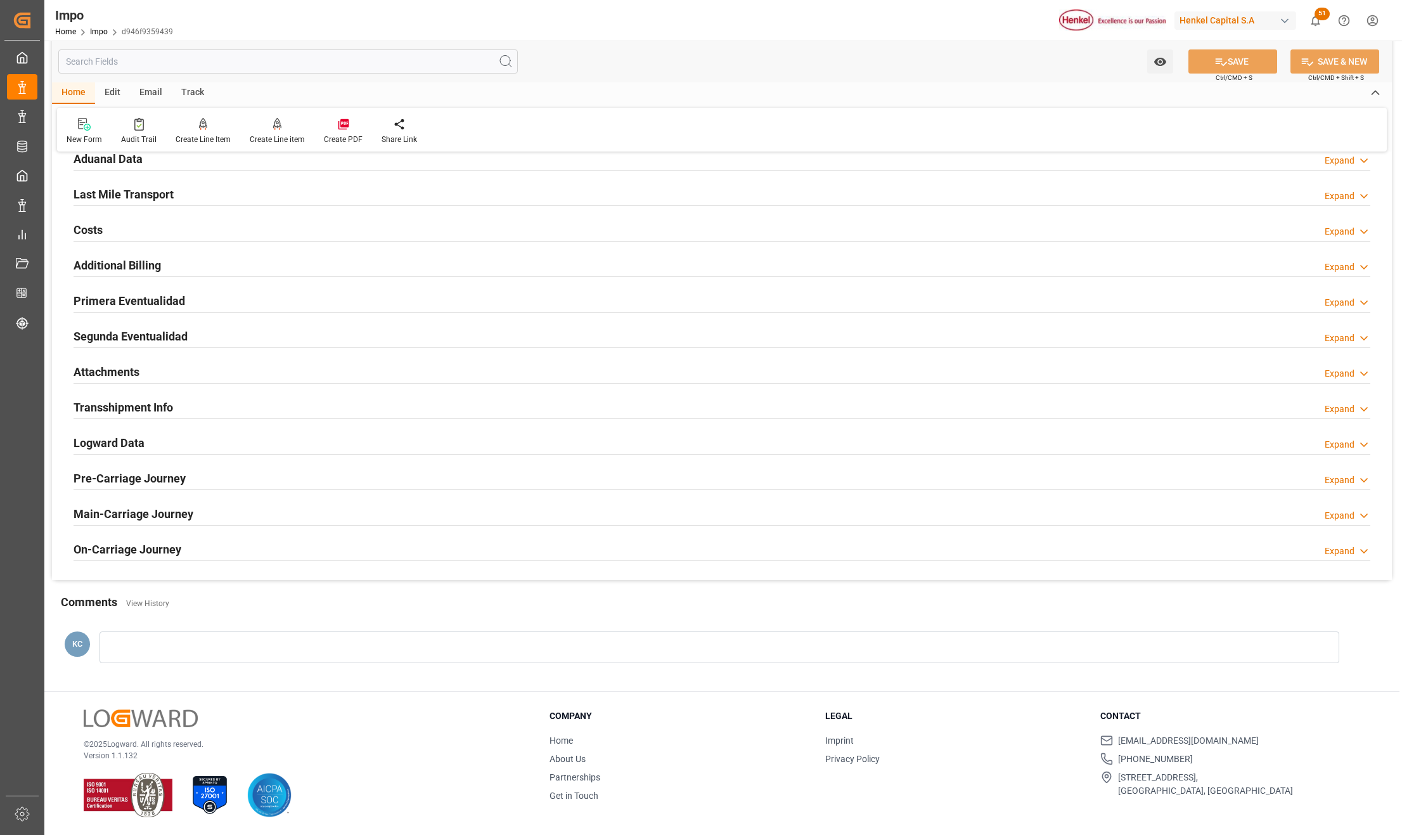
click at [89, 366] on h2 "Attachments" at bounding box center [107, 371] width 66 height 17
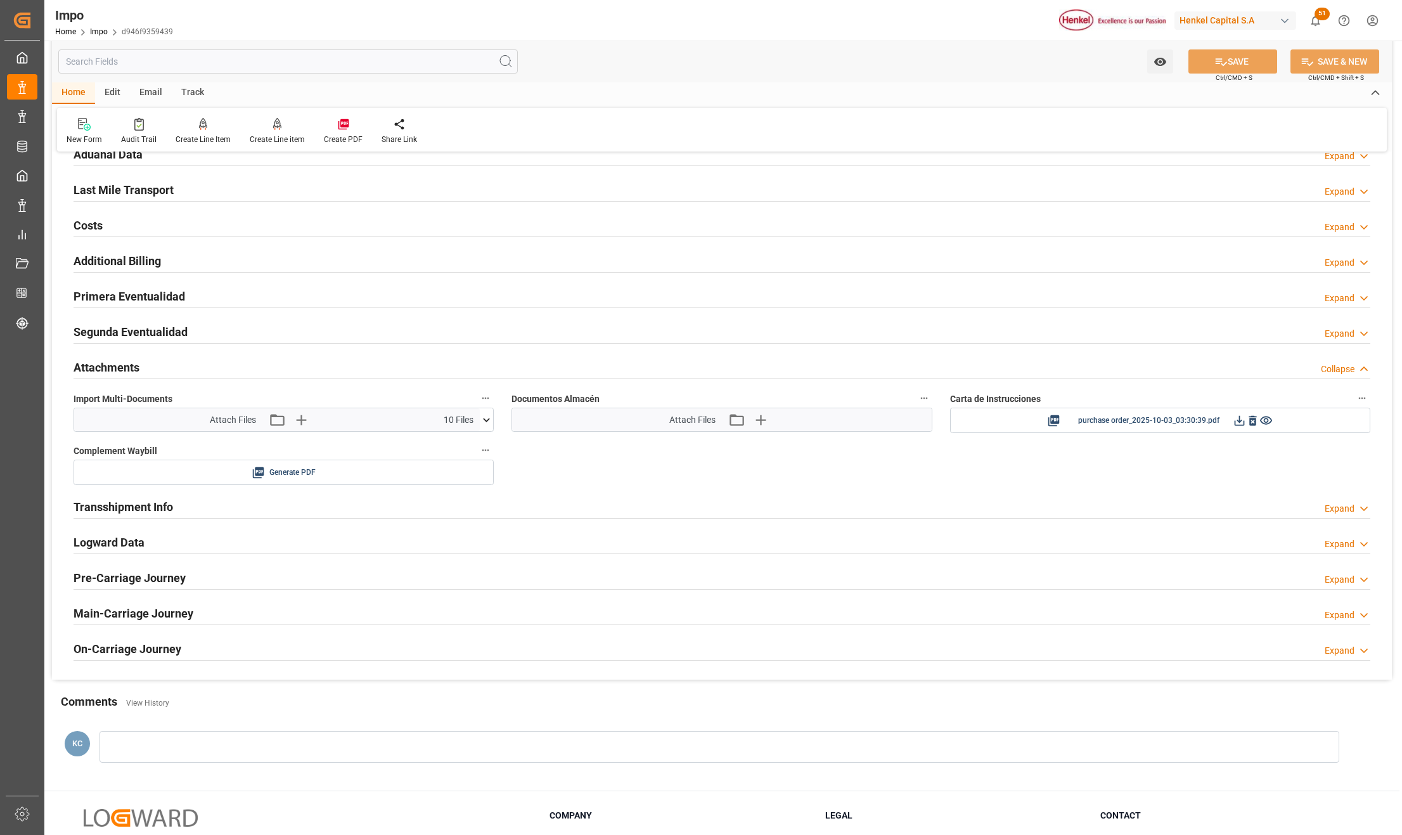
click at [480, 419] on icon at bounding box center [486, 419] width 13 height 13
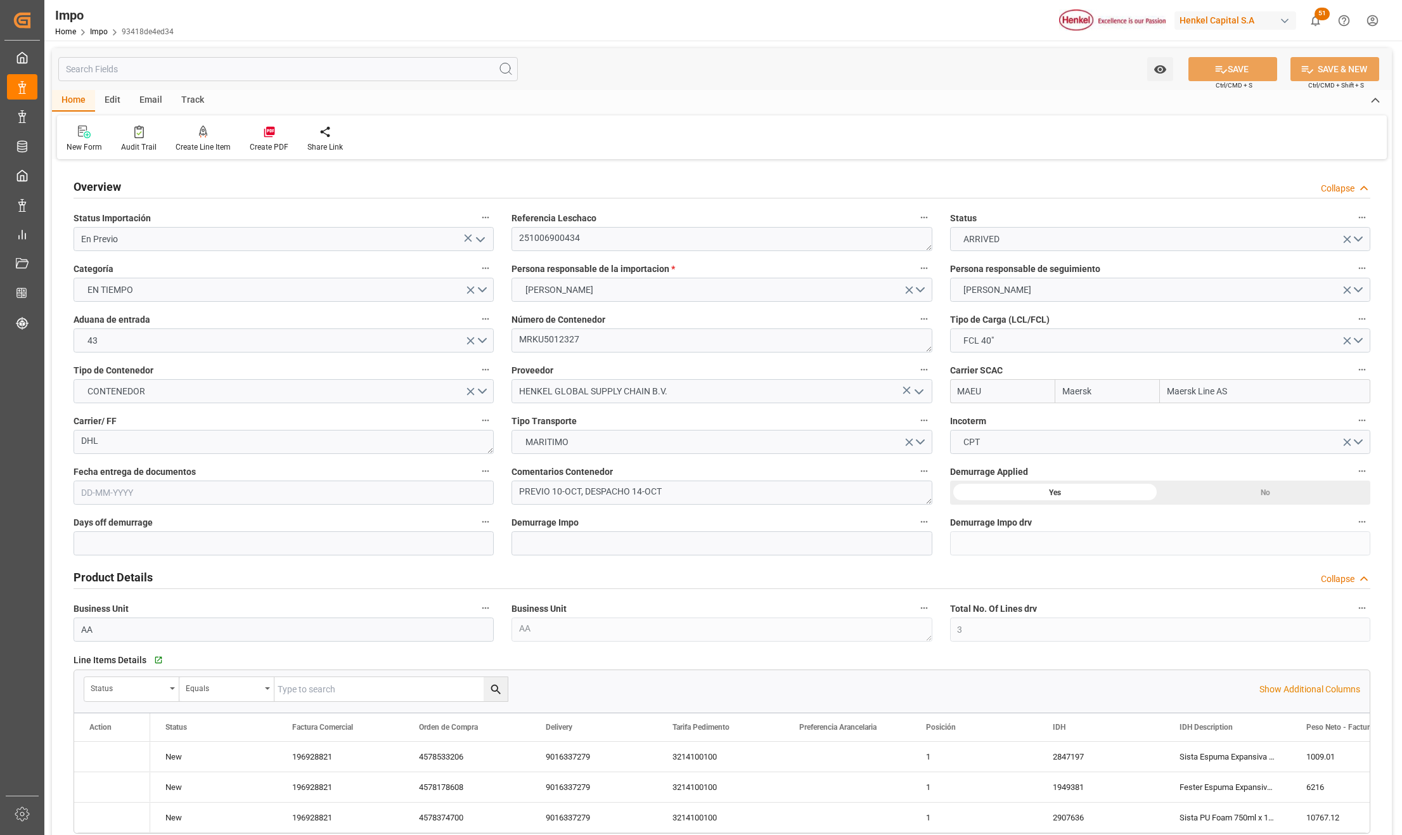
type input "Maersk"
type input "Maersk Line AS"
type input "3"
type input "60"
type input "20"
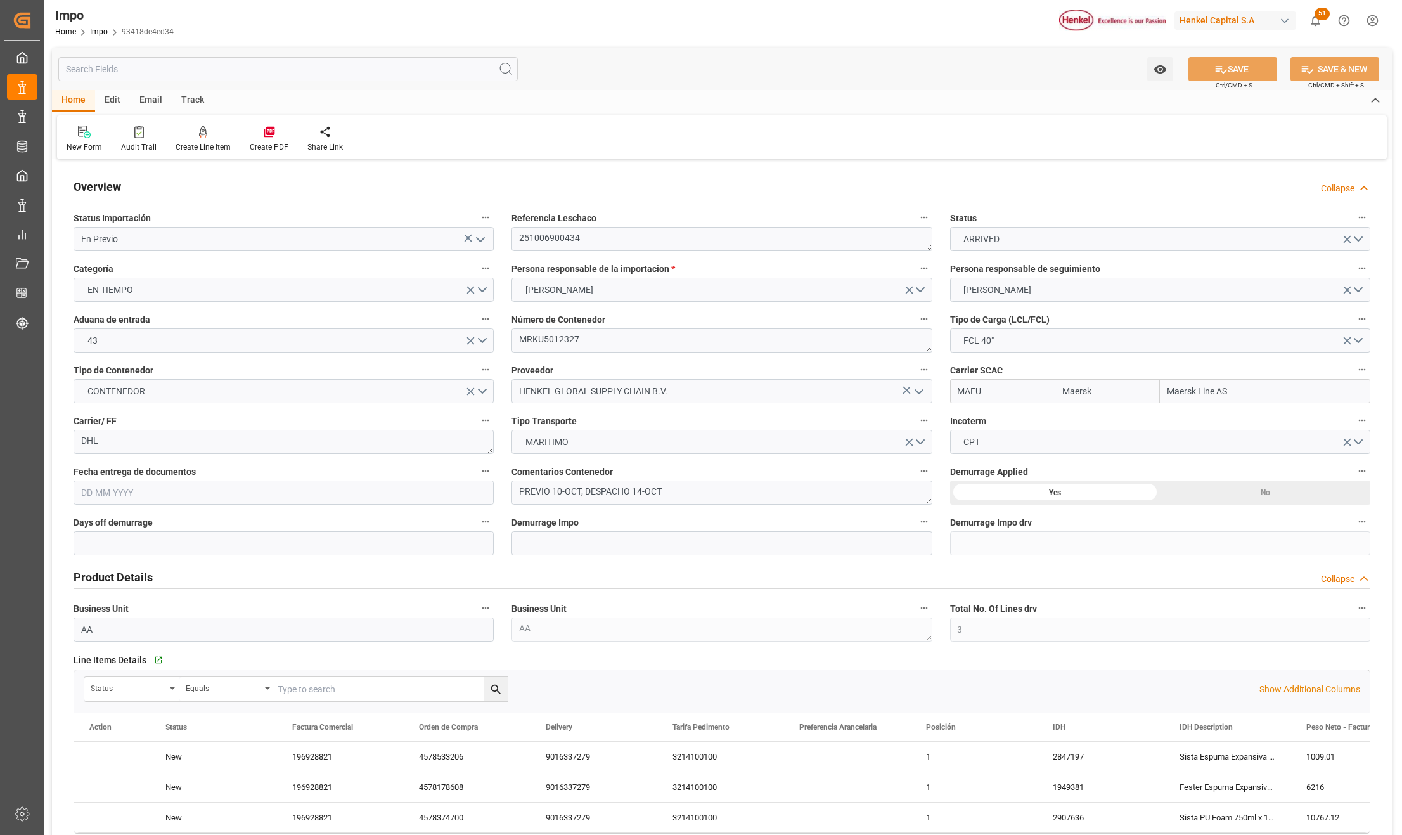
type input "[DATE]"
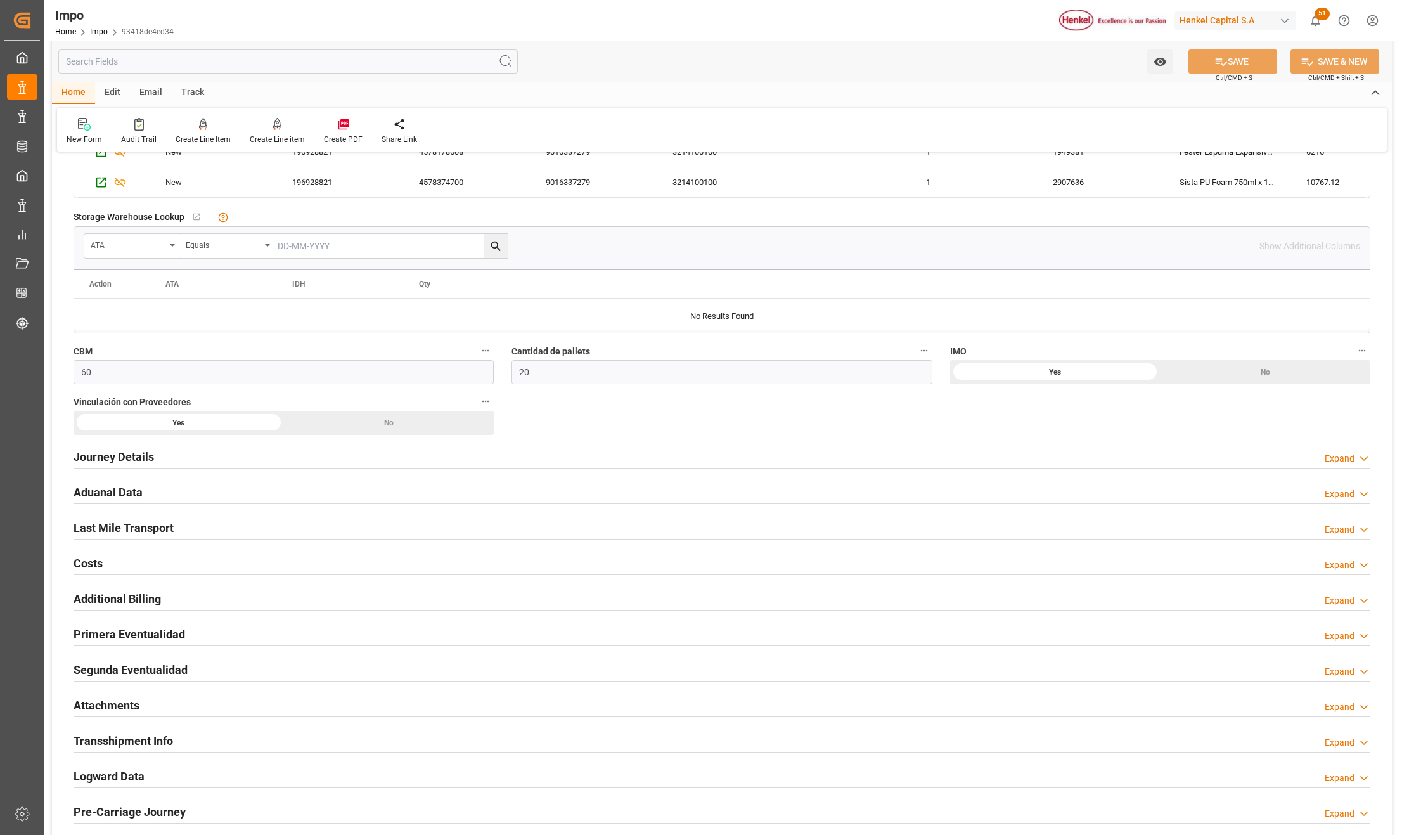
scroll to position [675, 0]
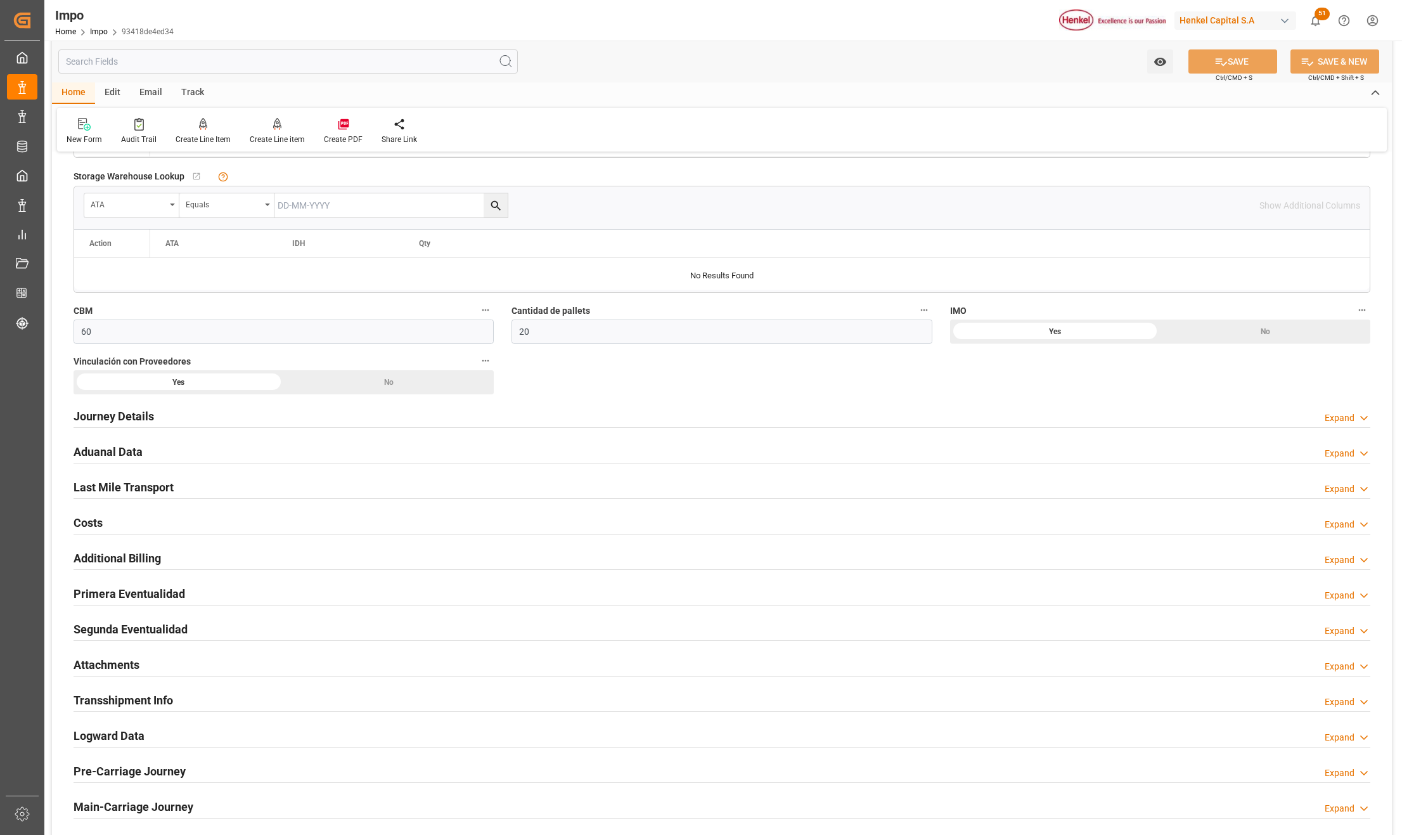
click at [92, 658] on div "Attachments" at bounding box center [107, 663] width 66 height 24
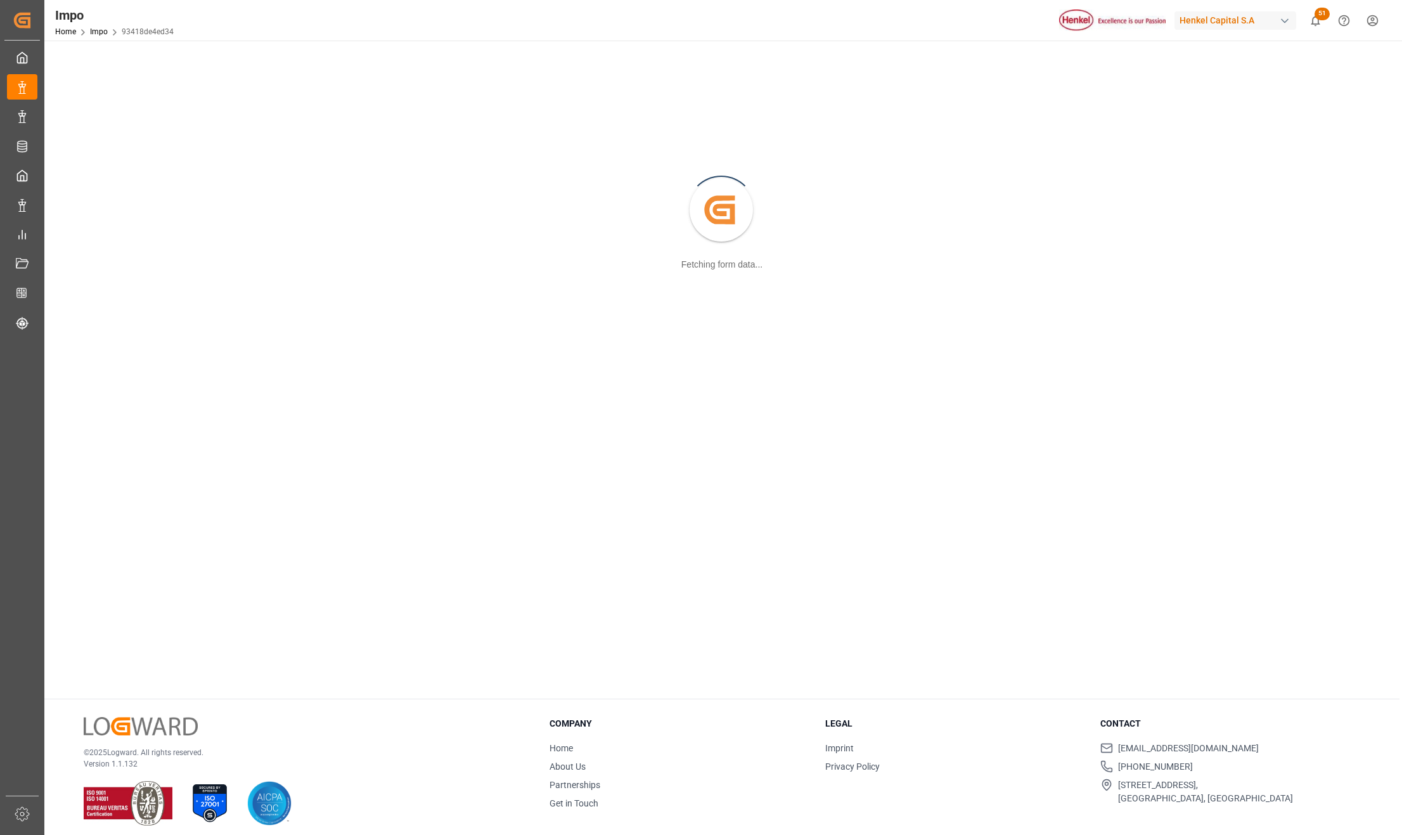
scroll to position [138, 0]
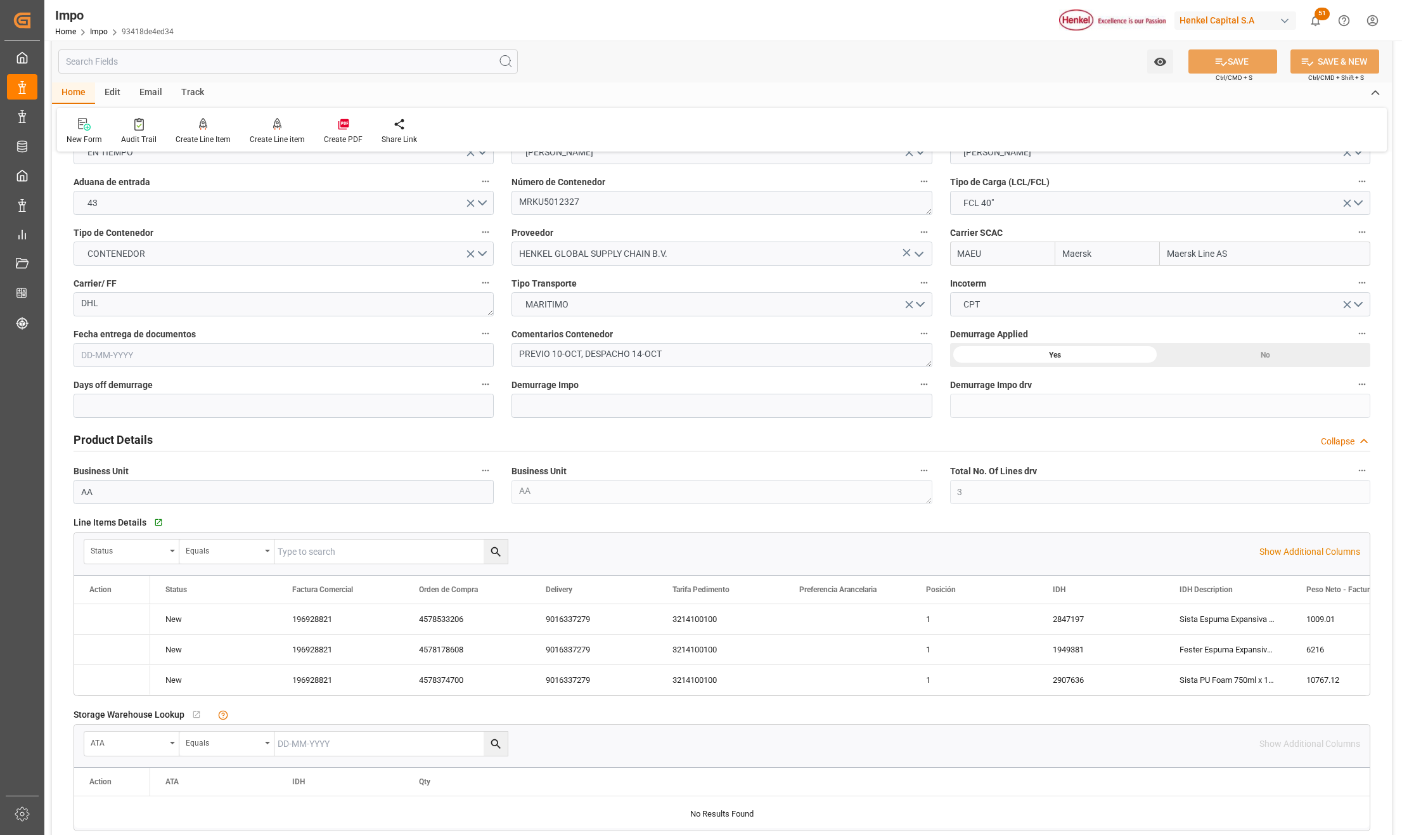
type input "Maersk"
type input "Maersk Line AS"
type input "3"
type input "60"
type input "20"
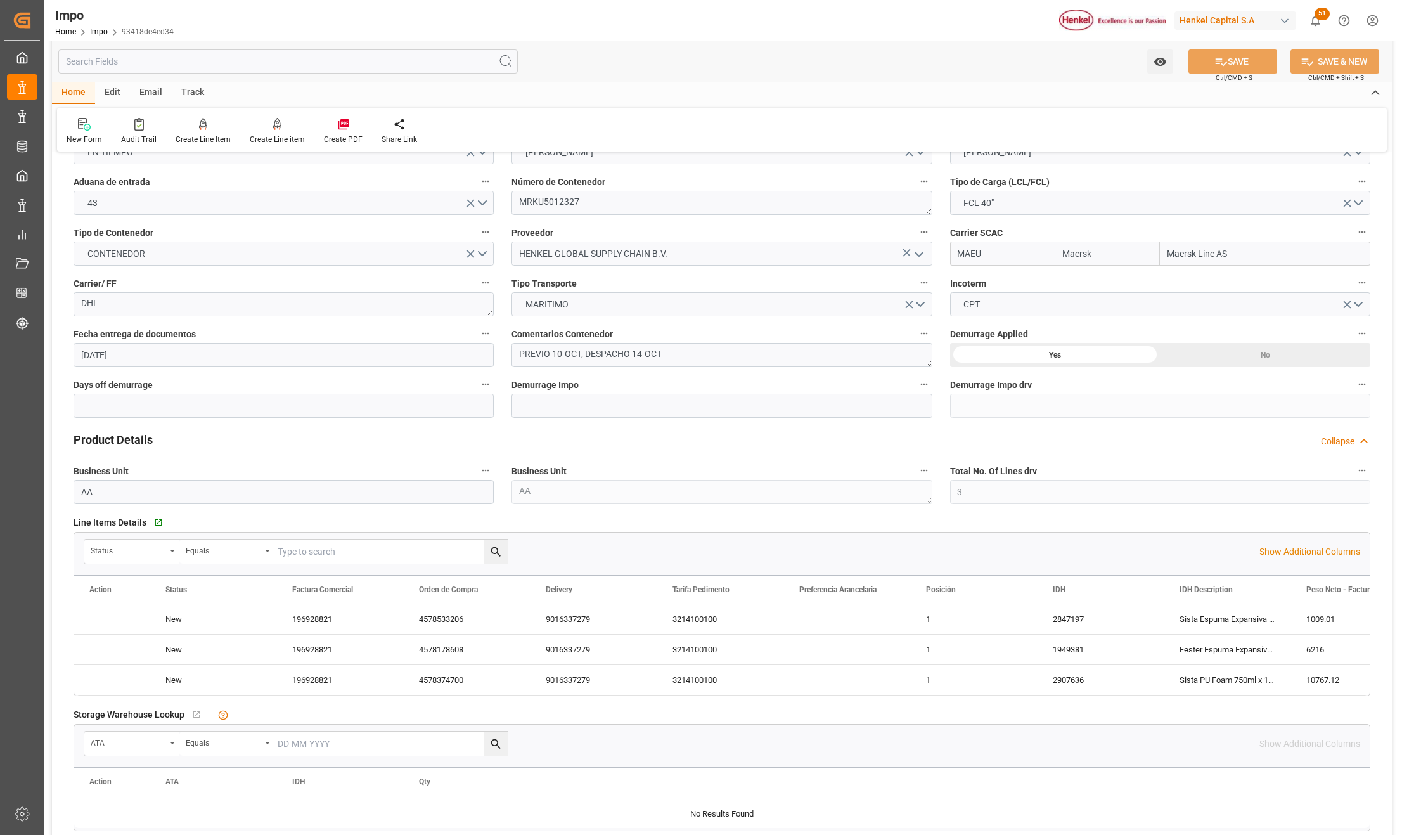
type input "[DATE]"
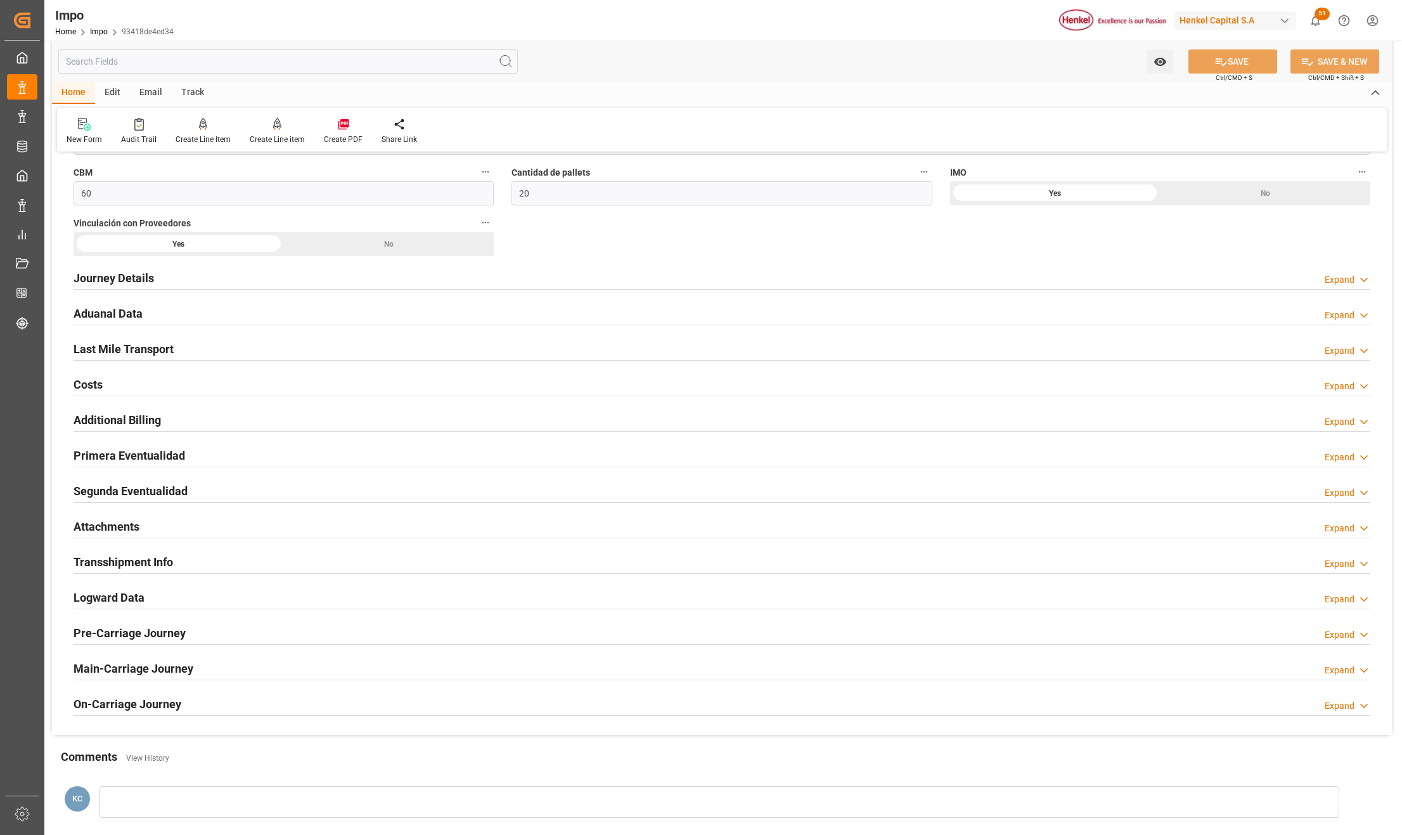
click at [106, 528] on h2 "Attachments" at bounding box center [107, 526] width 66 height 17
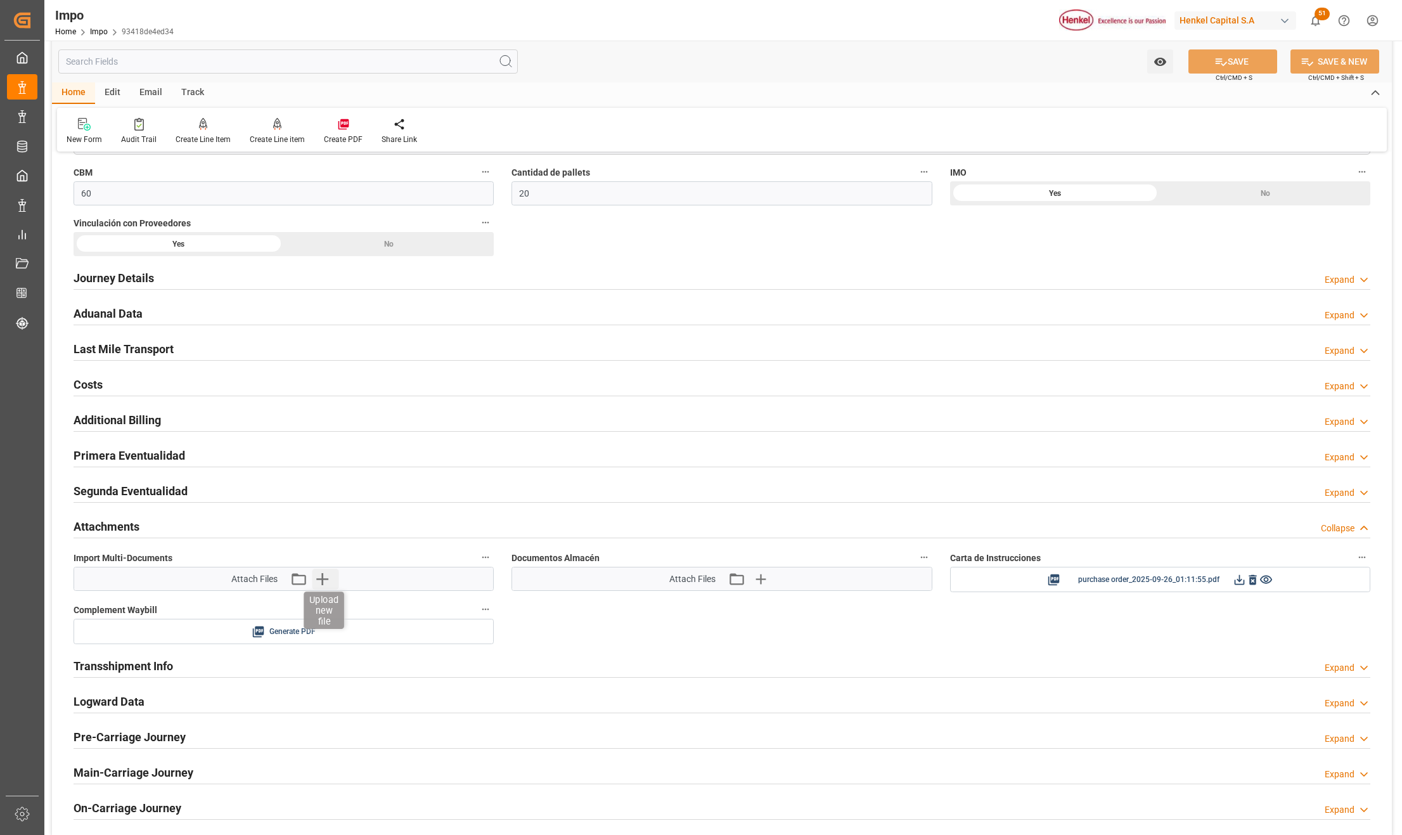
click at [317, 587] on icon "button" at bounding box center [322, 578] width 20 height 20
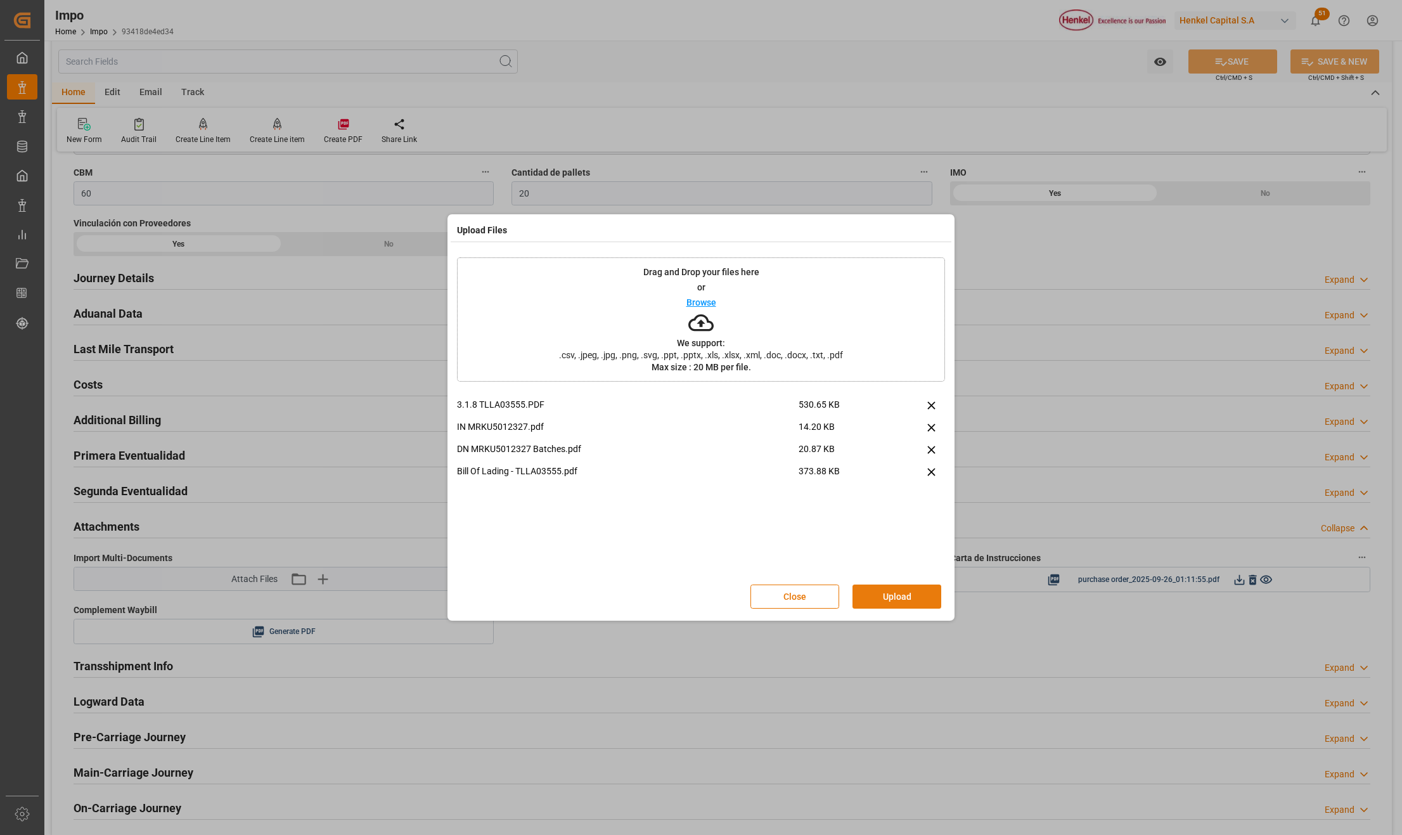
click at [899, 586] on button "Upload" at bounding box center [896, 596] width 89 height 24
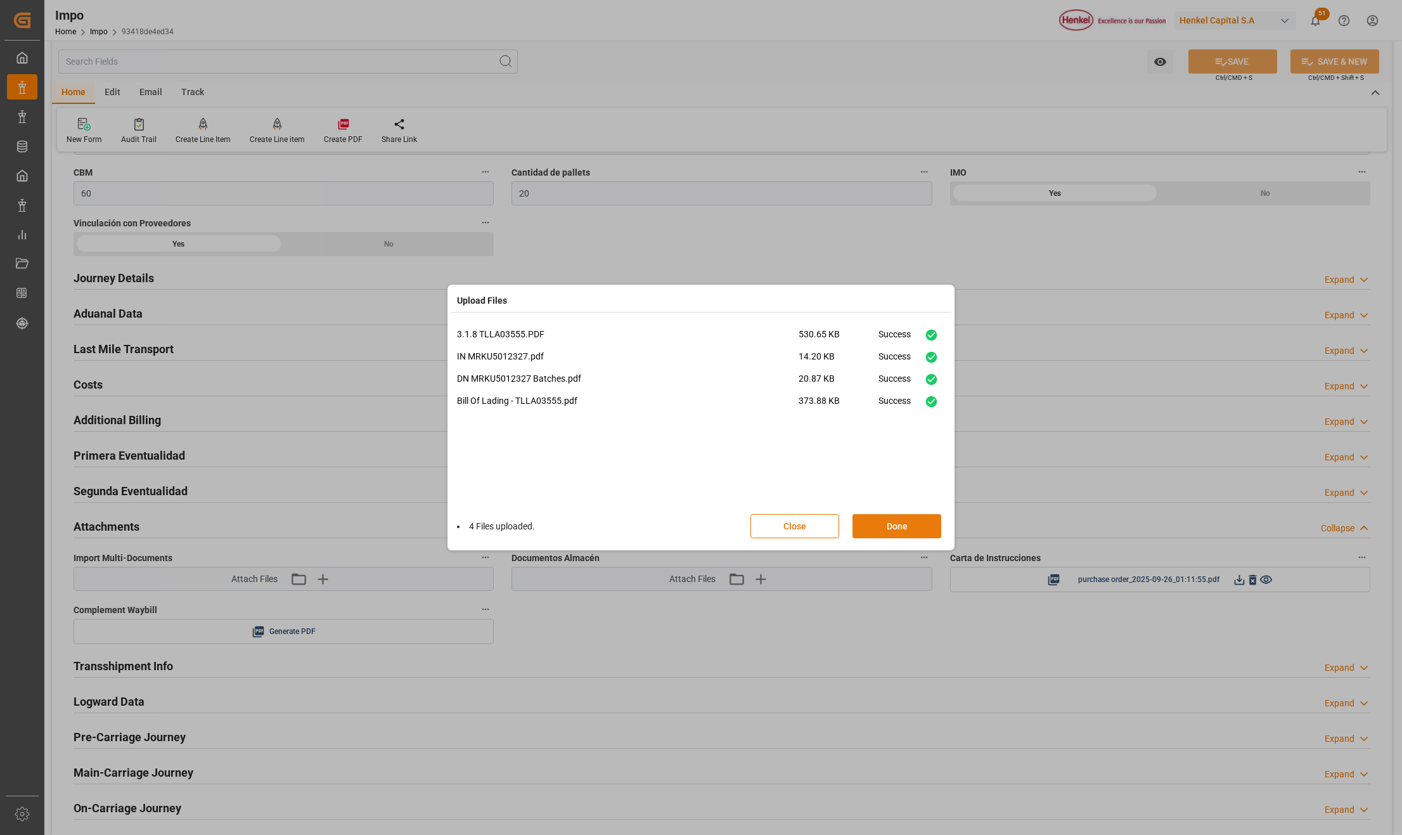
click at [912, 522] on button "Done" at bounding box center [896, 526] width 89 height 24
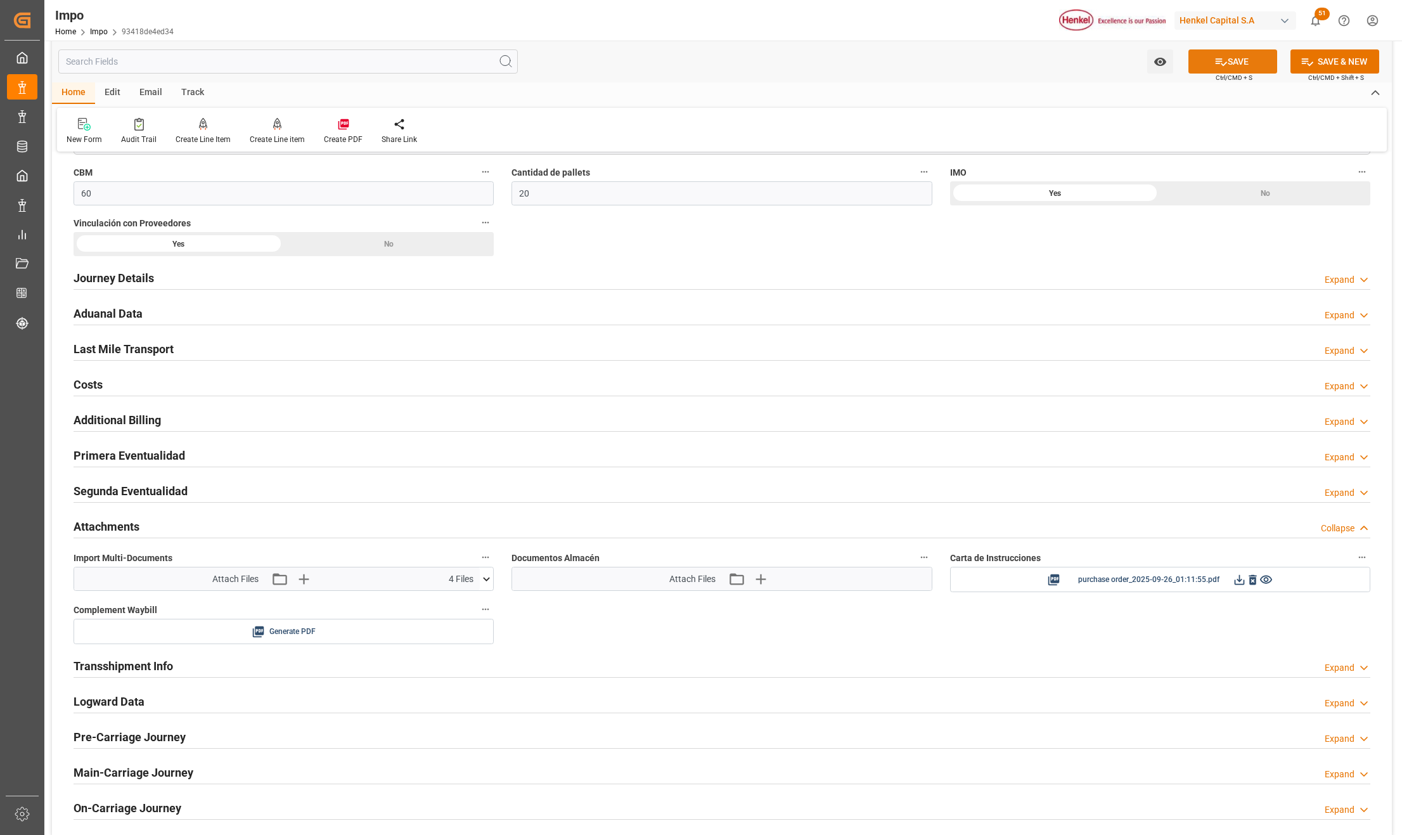
click at [1253, 60] on button "SAVE" at bounding box center [1232, 61] width 89 height 24
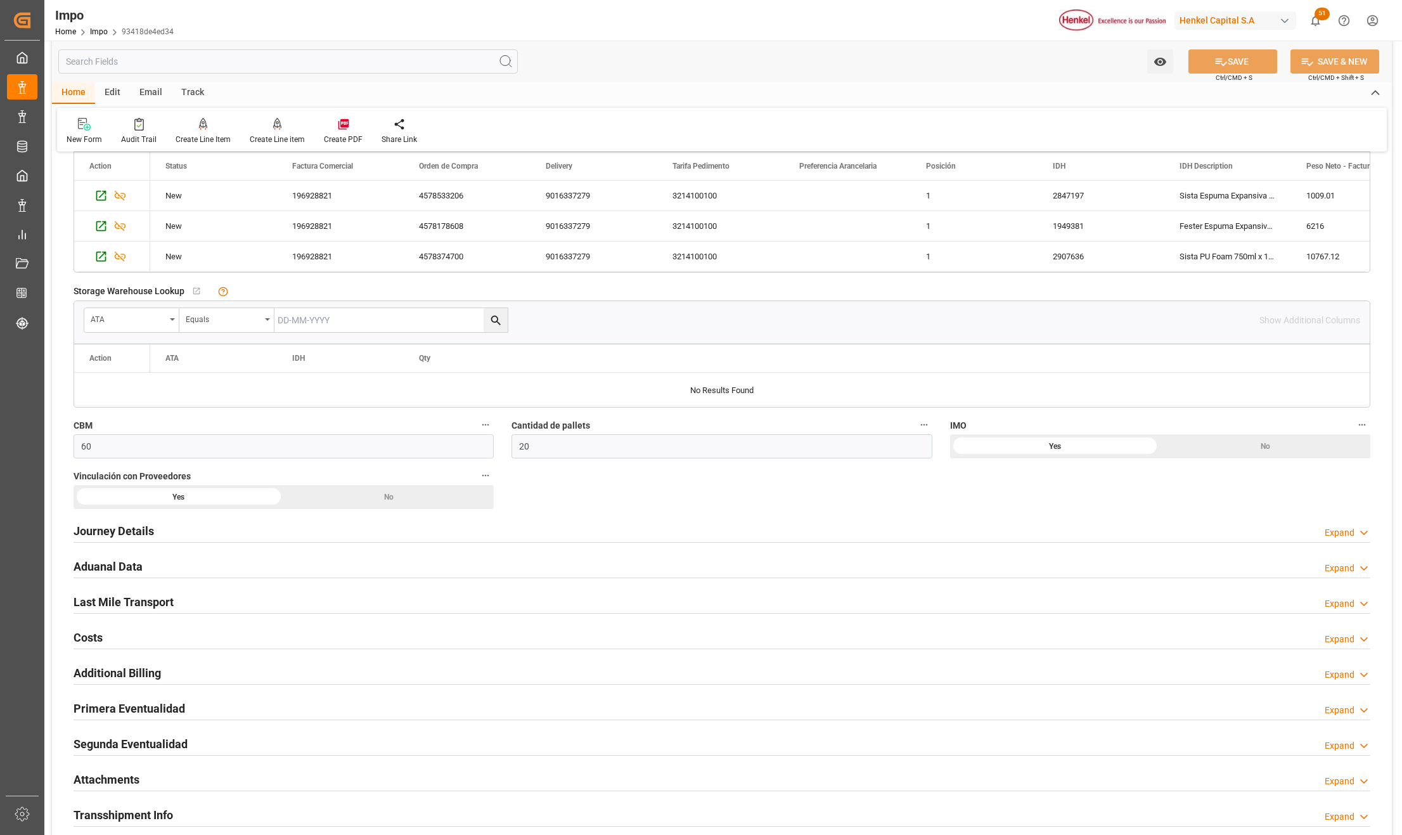
scroll to position [560, 0]
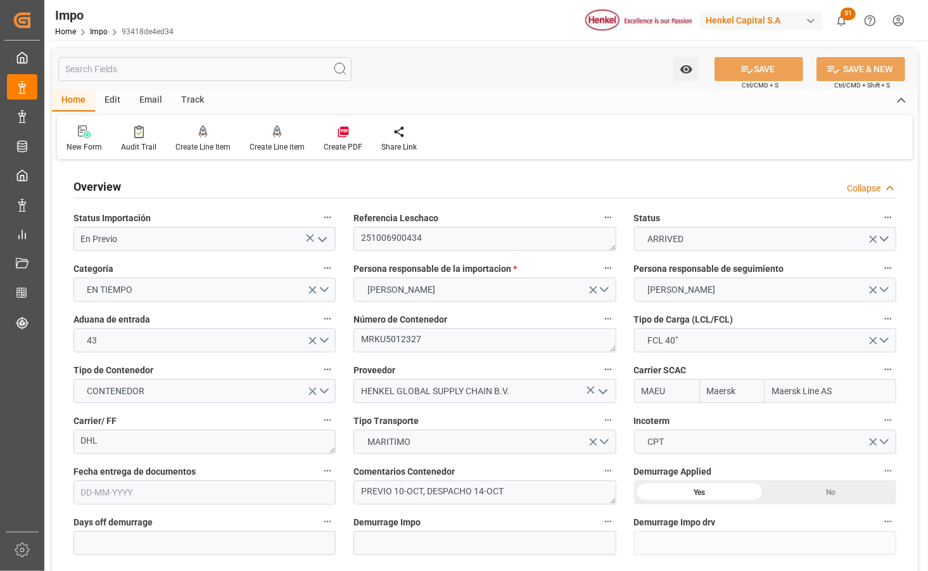
type input "Maersk"
type input "Maersk Line AS"
type input "3"
type input "60"
type input "20"
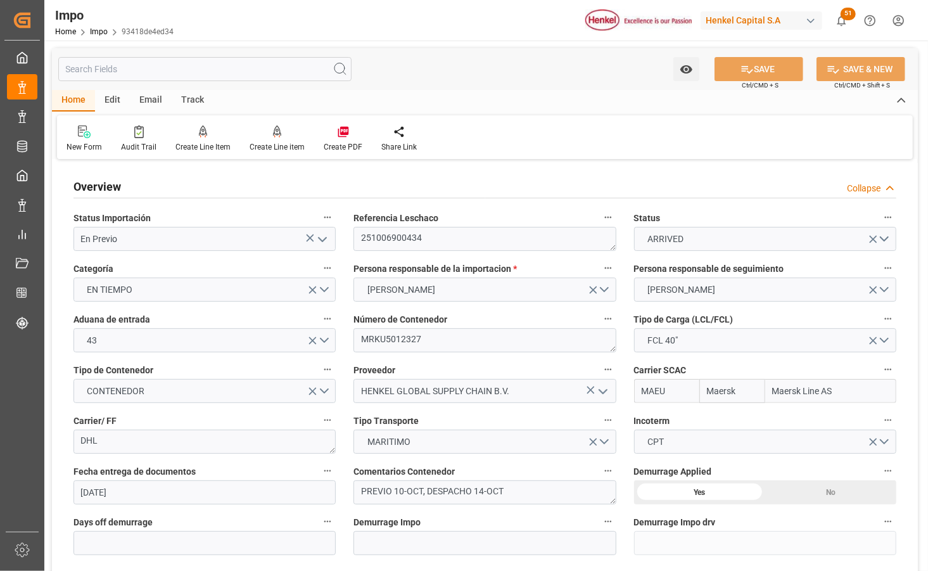
type input "[DATE]"
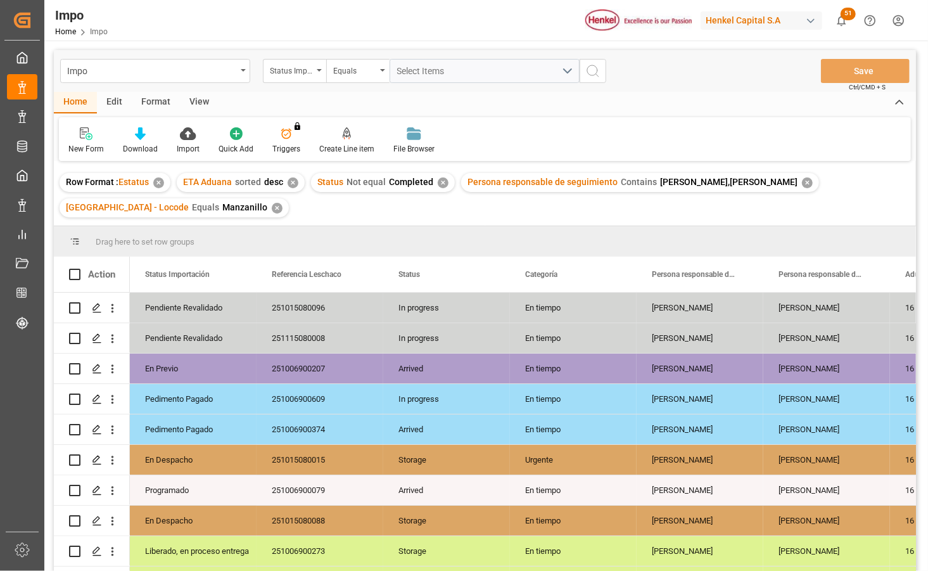
click at [198, 92] on div "View" at bounding box center [199, 103] width 39 height 22
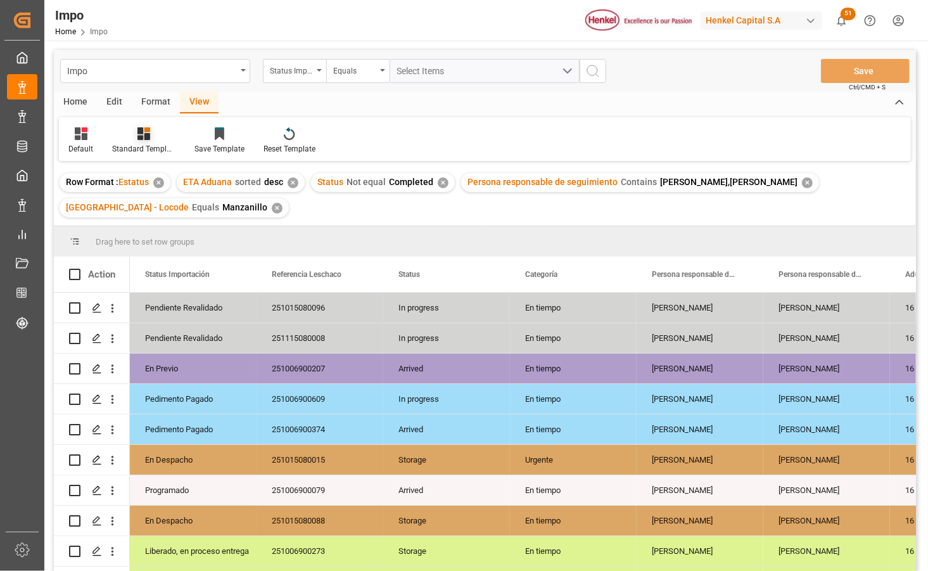
click at [168, 139] on div at bounding box center [143, 133] width 63 height 13
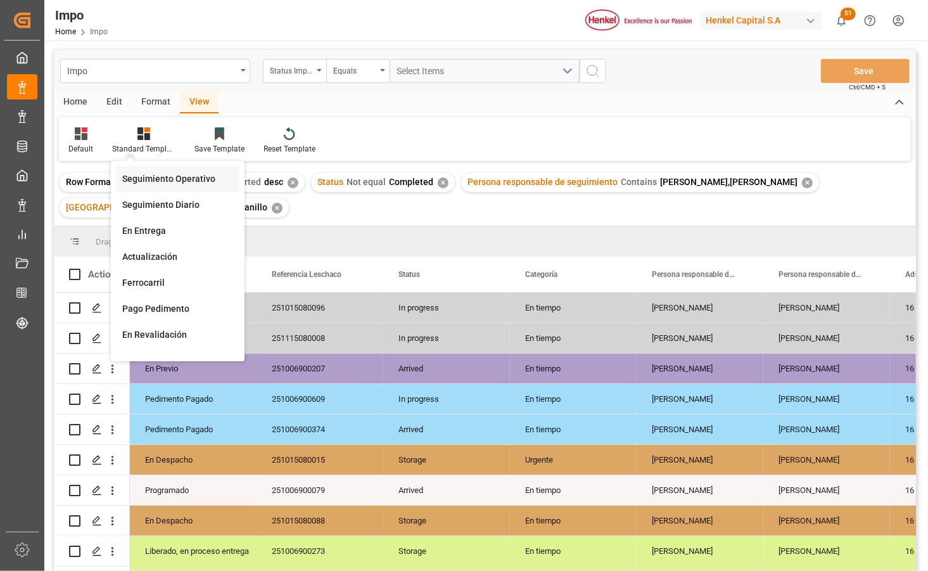
click at [166, 171] on div "Seguimiento Operativo" at bounding box center [178, 179] width 124 height 26
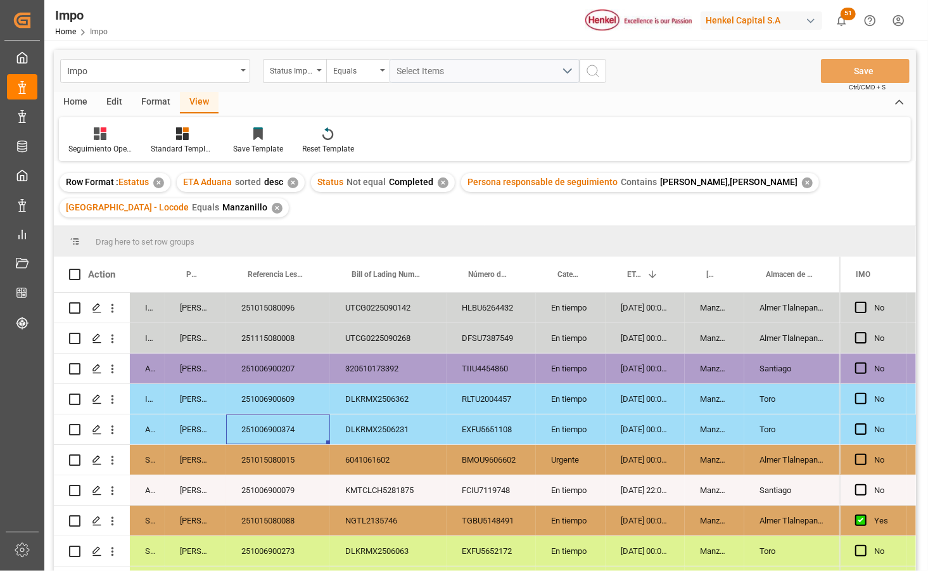
click at [243, 432] on div "251006900374" at bounding box center [278, 429] width 104 height 30
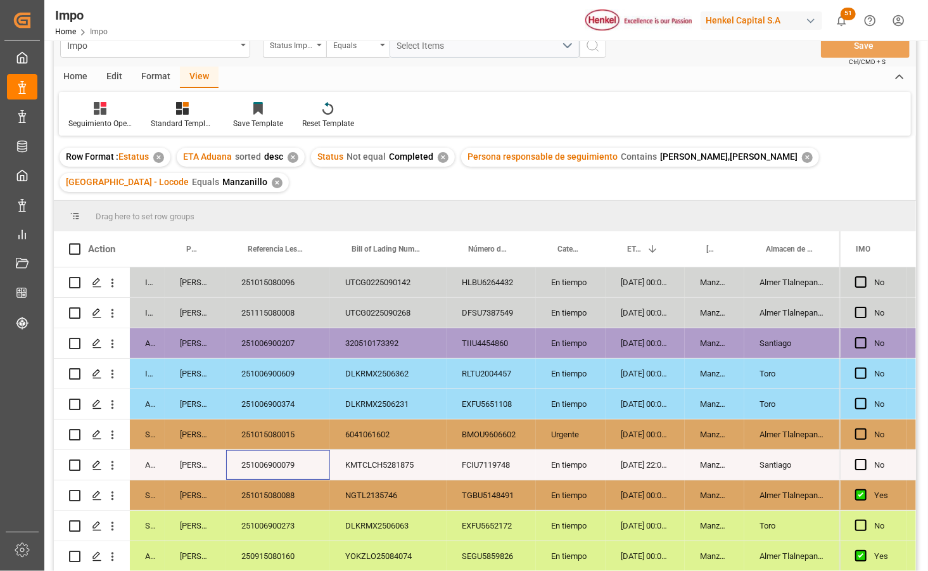
scroll to position [30, 0]
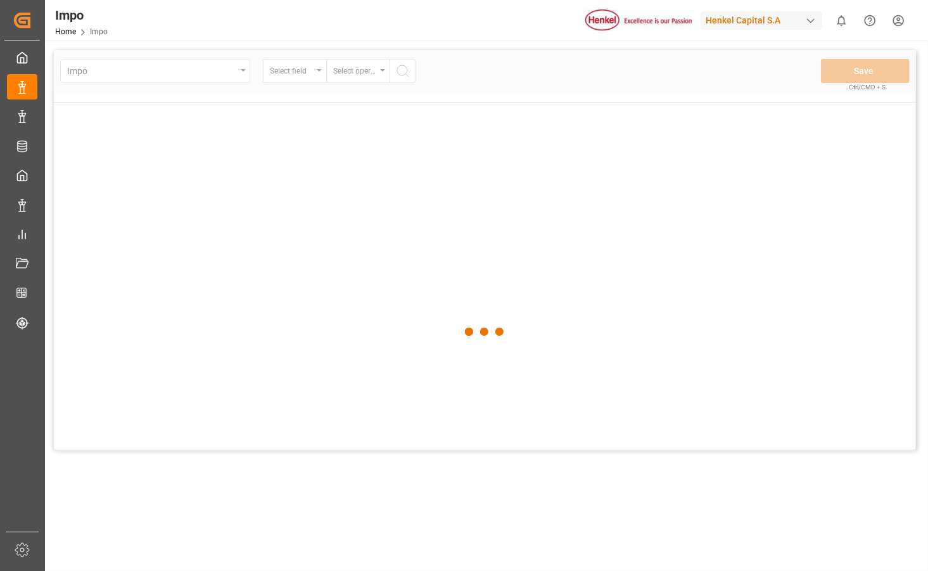
drag, startPoint x: 0, startPoint y: 0, endPoint x: 321, endPoint y: 49, distance: 324.3
click at [321, 49] on div "Impo Select field Select operator Save Ctrl/CMD + S © 2025 Logward. All rights …" at bounding box center [484, 383] width 881 height 684
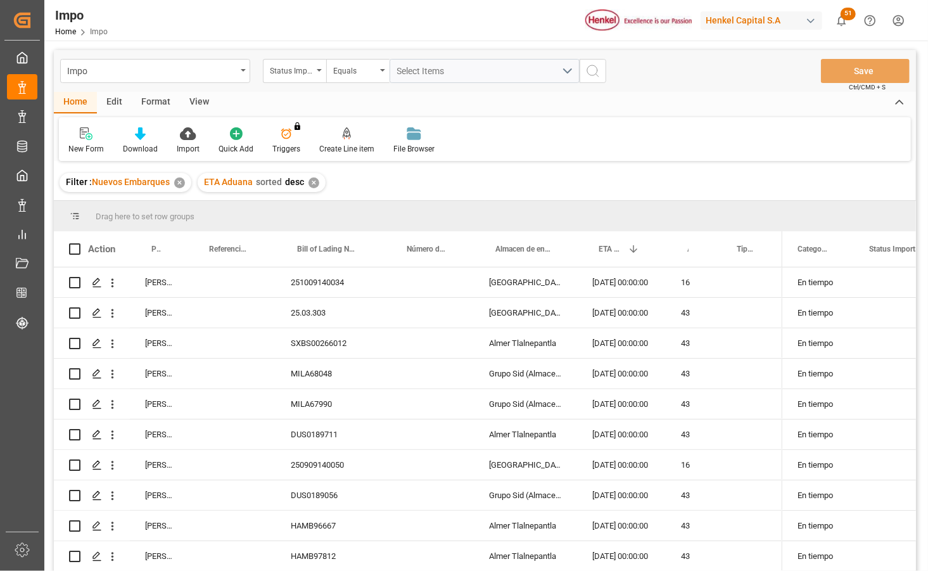
click at [318, 69] on icon "open menu" at bounding box center [319, 70] width 5 height 3
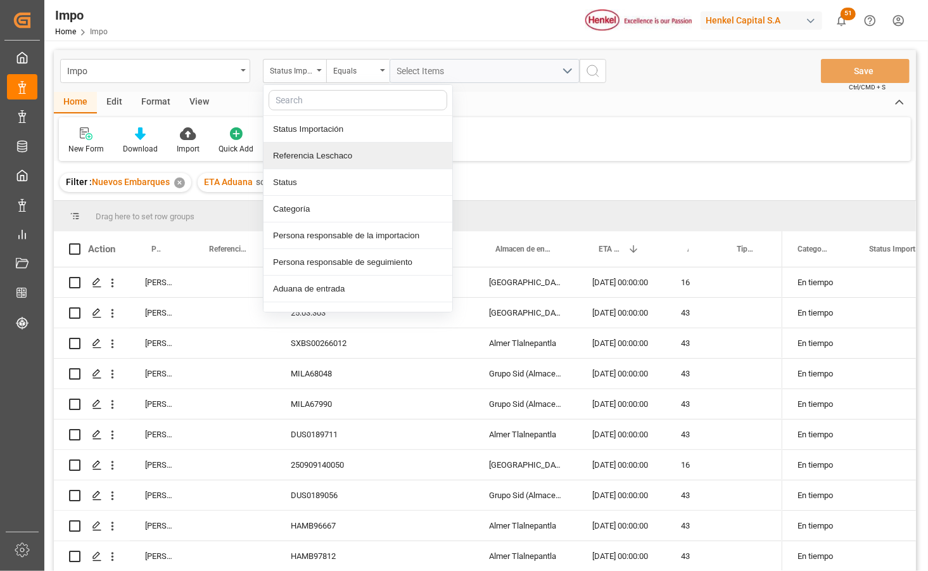
click at [304, 157] on div "Referencia Leschaco" at bounding box center [358, 156] width 189 height 27
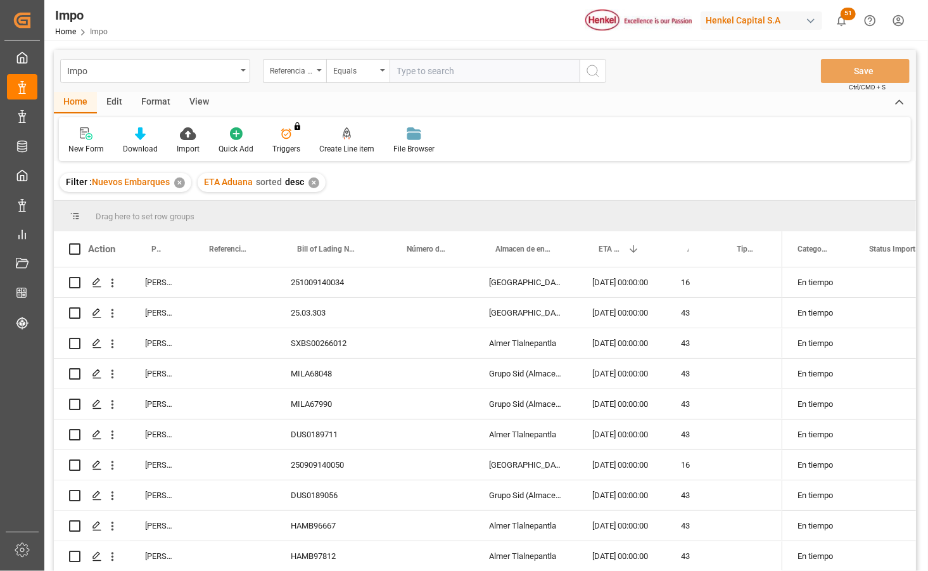
click at [409, 67] on input "text" at bounding box center [485, 71] width 190 height 24
type input "250906900476"
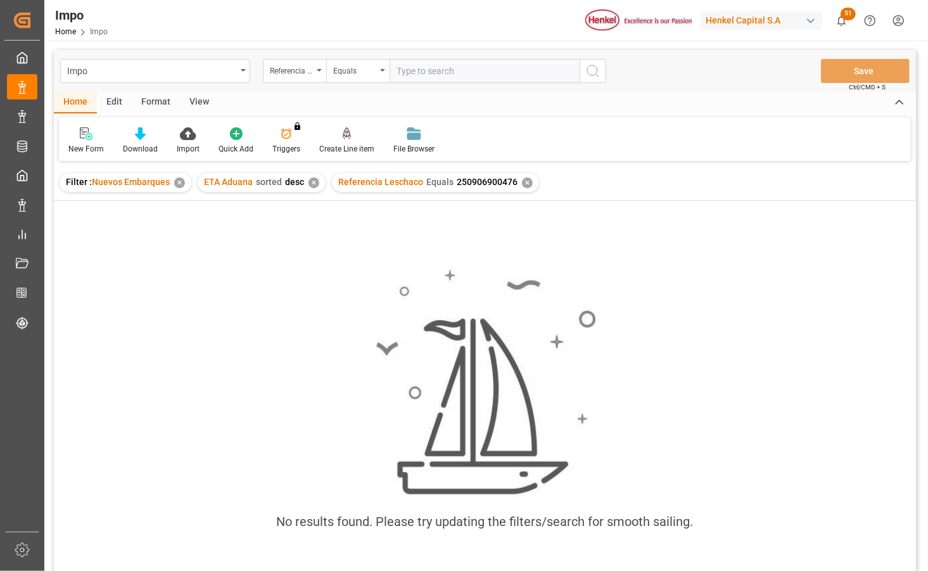
click at [177, 183] on div "✕" at bounding box center [179, 182] width 11 height 11
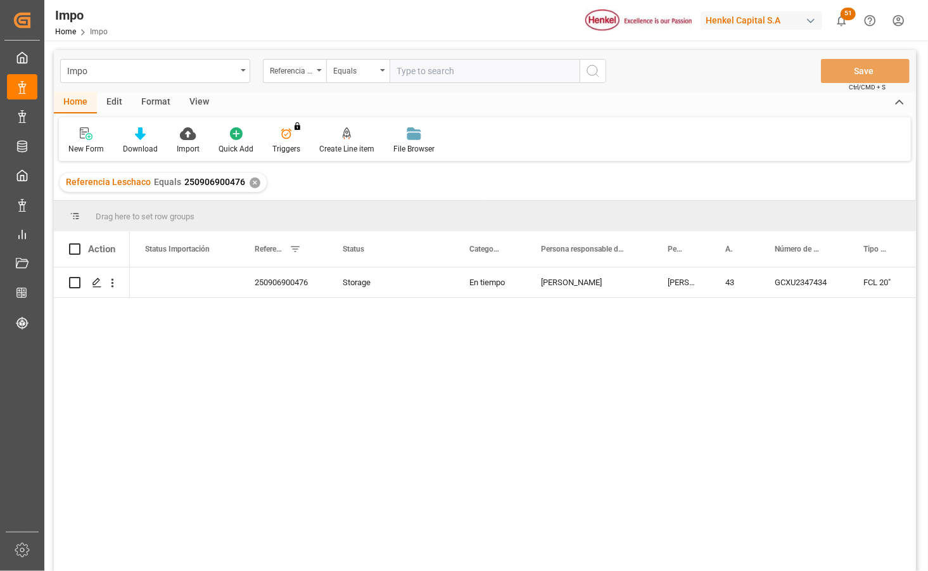
click at [199, 104] on div "View" at bounding box center [199, 103] width 39 height 22
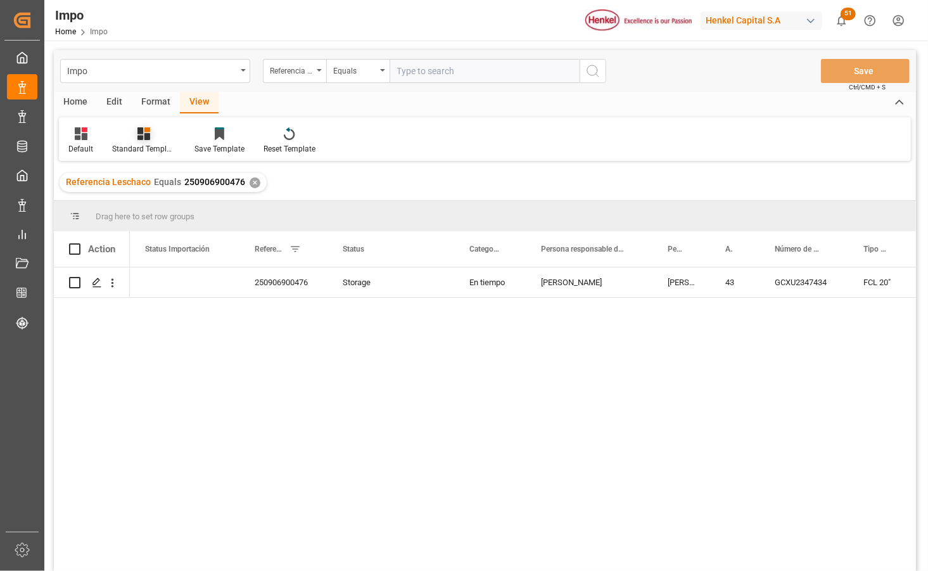
click at [155, 137] on div at bounding box center [143, 133] width 63 height 13
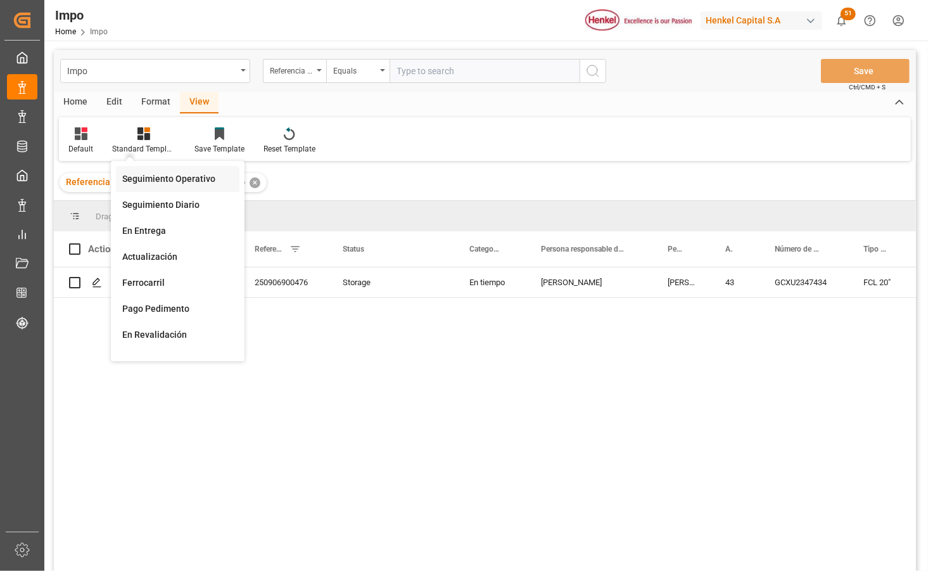
click at [156, 180] on div "Seguimiento Operativo" at bounding box center [177, 178] width 111 height 13
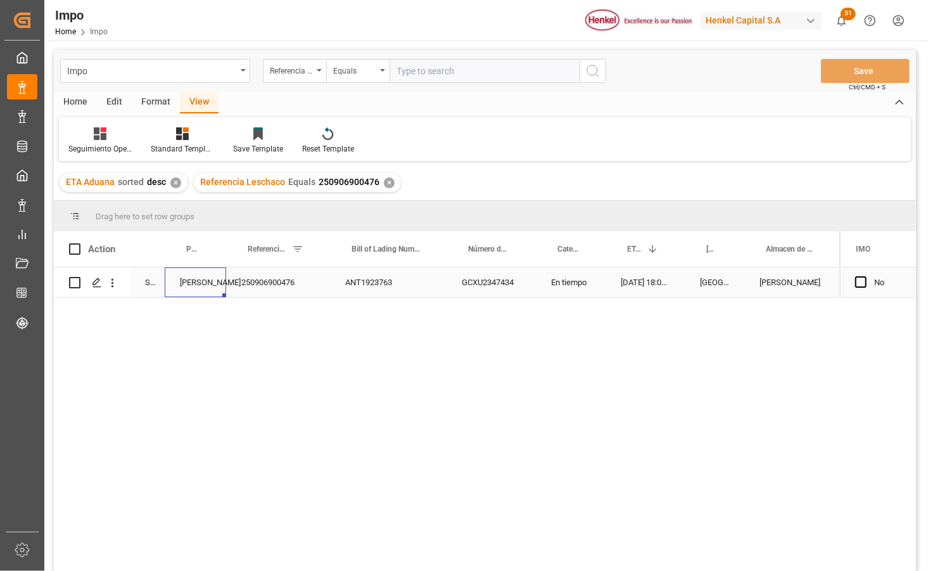
click at [194, 284] on div "[PERSON_NAME]" at bounding box center [195, 282] width 61 height 30
click at [479, 286] on div "GCXU2347434" at bounding box center [491, 282] width 89 height 30
click at [646, 284] on div "[DATE] 18:00:00" at bounding box center [645, 282] width 79 height 30
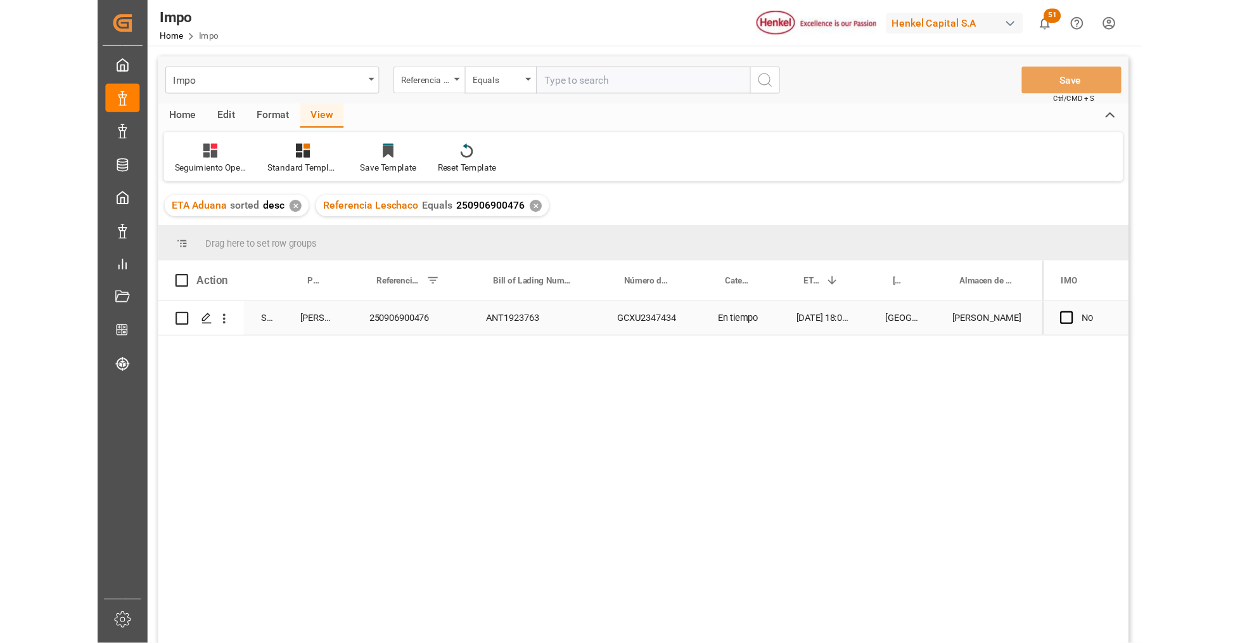
scroll to position [0, 1086]
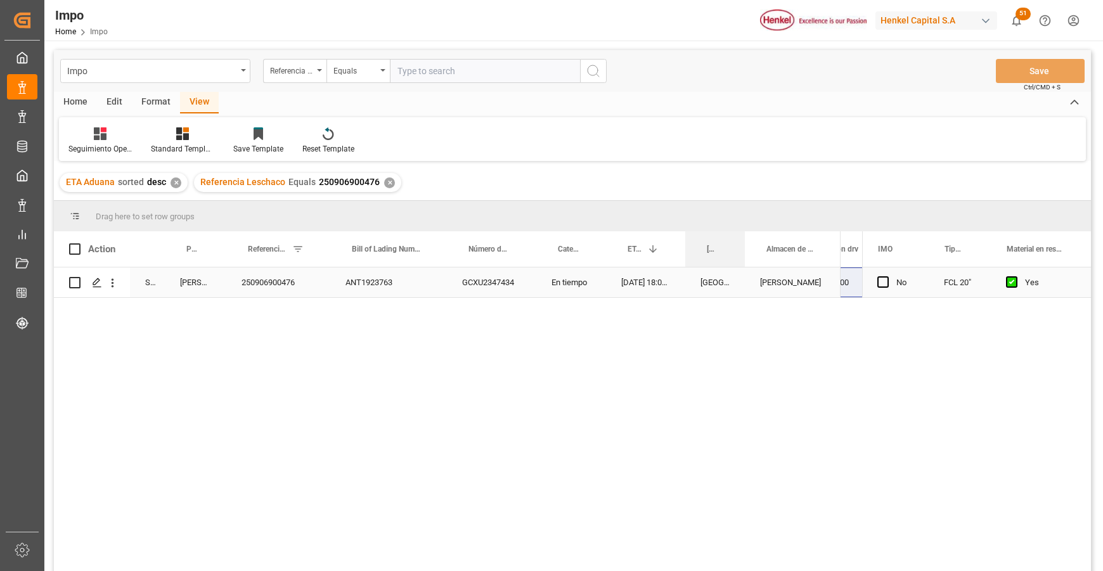
drag, startPoint x: 705, startPoint y: 265, endPoint x: 688, endPoint y: 264, distance: 17.8
click at [688, 264] on div "[GEOGRAPHIC_DATA] - Locode" at bounding box center [715, 248] width 60 height 35
drag, startPoint x: 688, startPoint y: 264, endPoint x: 629, endPoint y: 379, distance: 128.9
click at [629, 379] on div "Action Status Persona responsable de seguimiento Referencia Leschaco" at bounding box center [572, 405] width 1037 height 348
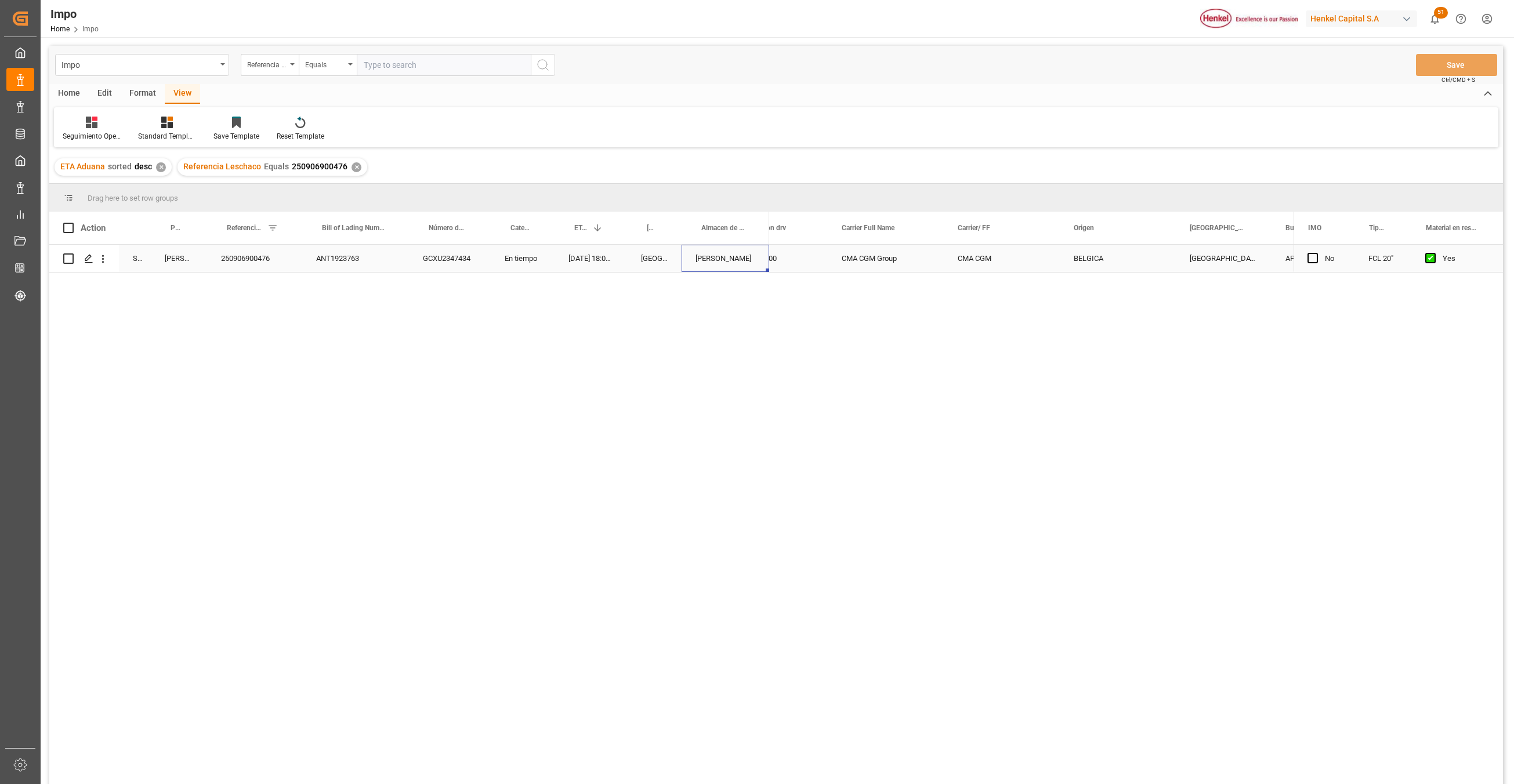
click at [725, 261] on div "[PERSON_NAME]" at bounding box center [726, 258] width 88 height 27
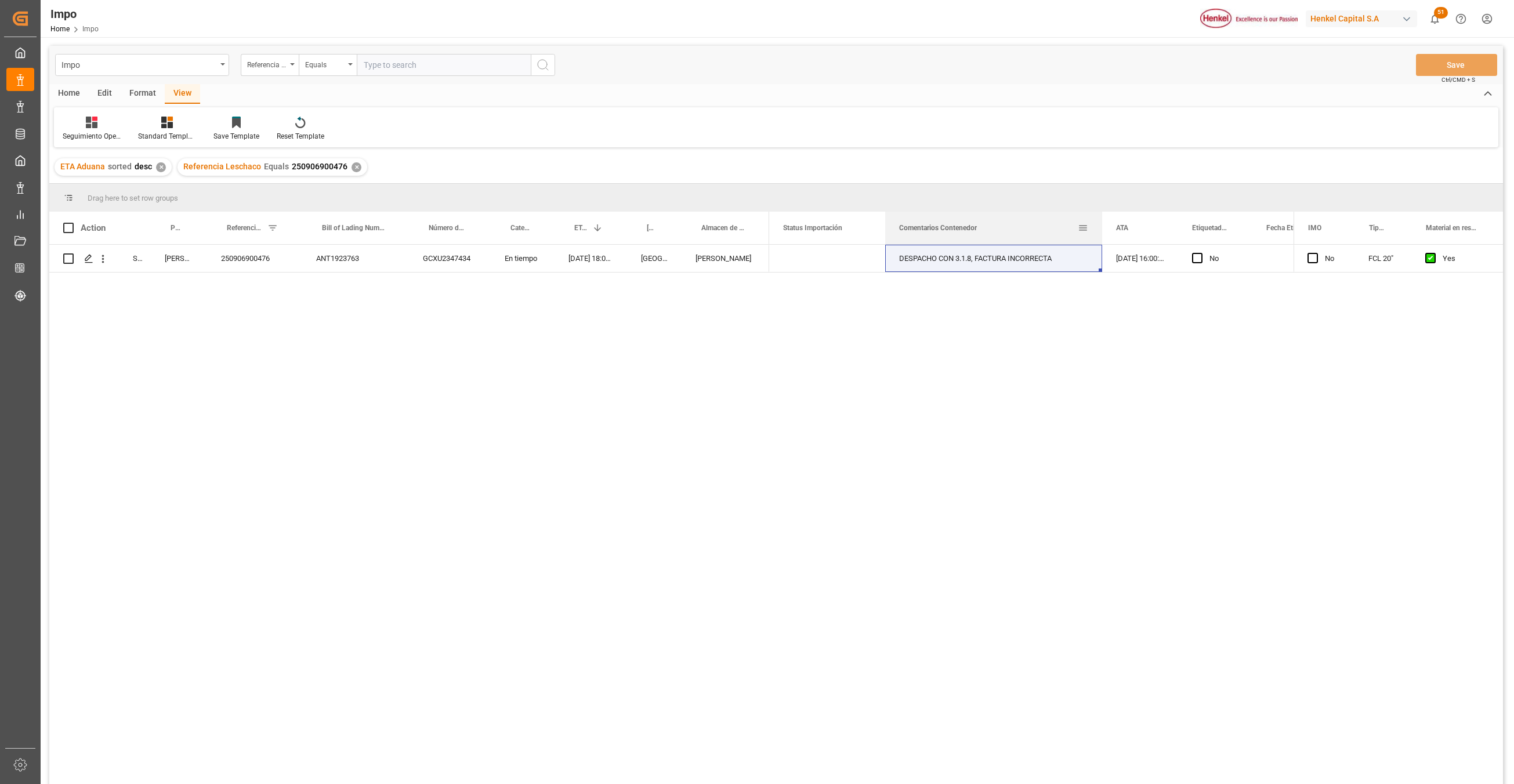
drag, startPoint x: 999, startPoint y: 216, endPoint x: 1099, endPoint y: 217, distance: 100.0
click at [849, 217] on div at bounding box center [1101, 227] width 5 height 32
click at [849, 265] on div "DESPACHO CON 3.1.8, FACTURA INCORRECTA" at bounding box center [993, 258] width 217 height 27
click at [849, 264] on div "DESPACHO CON 3.1.8, FACTURA INCORRECTA" at bounding box center [993, 258] width 217 height 27
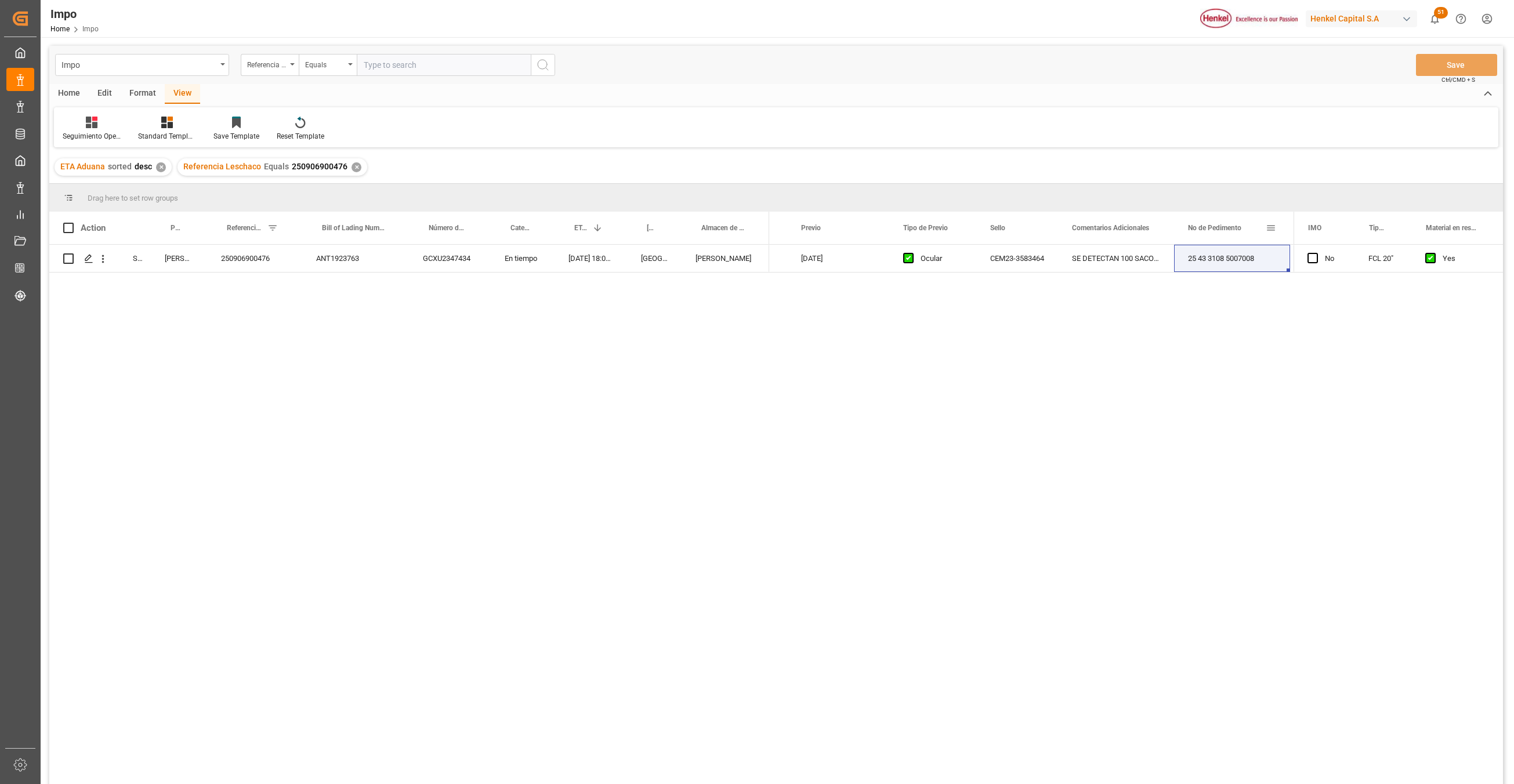
click at [849, 217] on div "No de Pedimento" at bounding box center [1232, 227] width 116 height 32
drag, startPoint x: 1172, startPoint y: 218, endPoint x: 1286, endPoint y: 224, distance: 114.2
click at [849, 224] on div at bounding box center [1288, 227] width 5 height 32
click at [344, 265] on div "ANT1923763" at bounding box center [355, 258] width 107 height 27
